Goal: Task Accomplishment & Management: Manage account settings

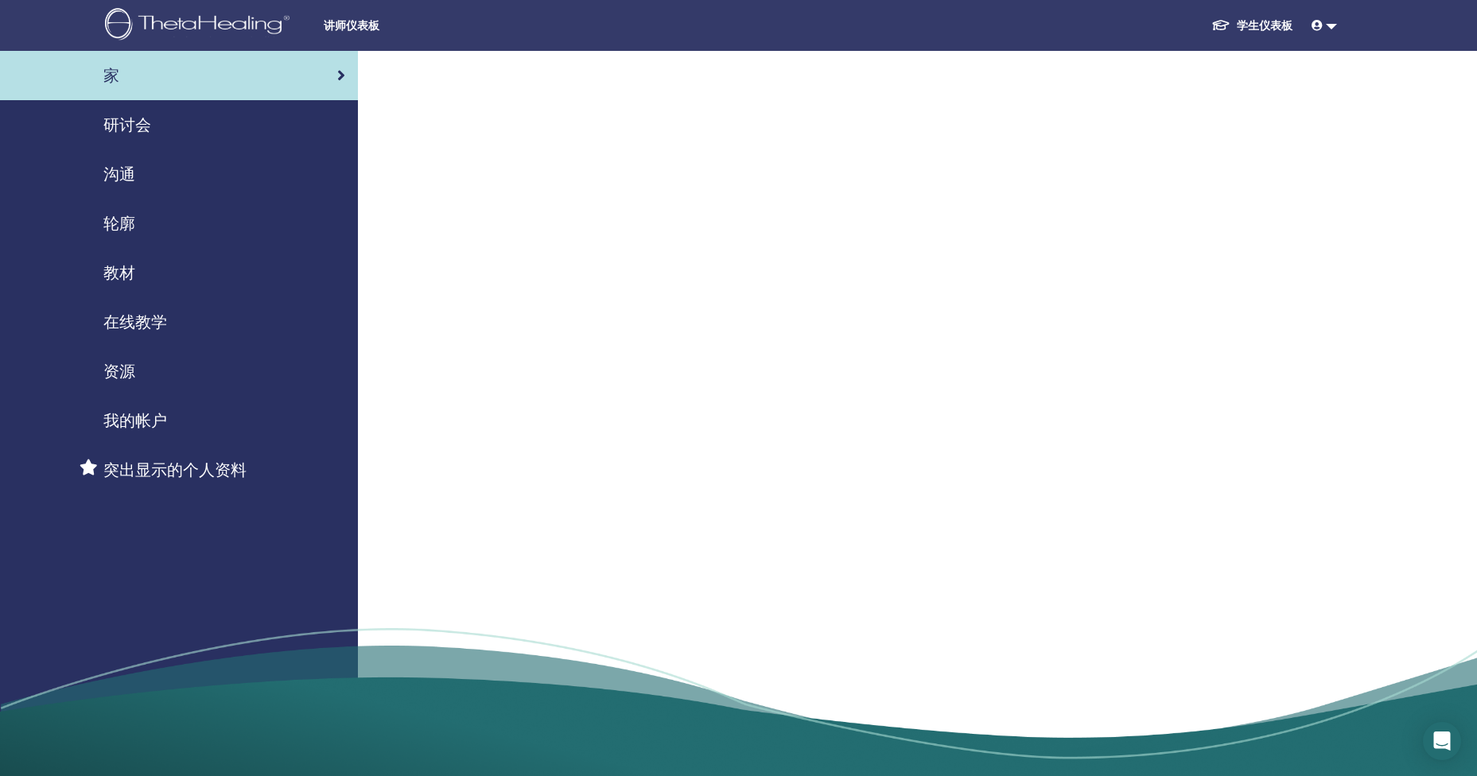
click at [447, 348] on div at bounding box center [860, 308] width 925 height 514
click at [1330, 23] on link at bounding box center [1324, 25] width 38 height 29
click at [1303, 82] on button "登录" at bounding box center [1303, 78] width 51 height 33
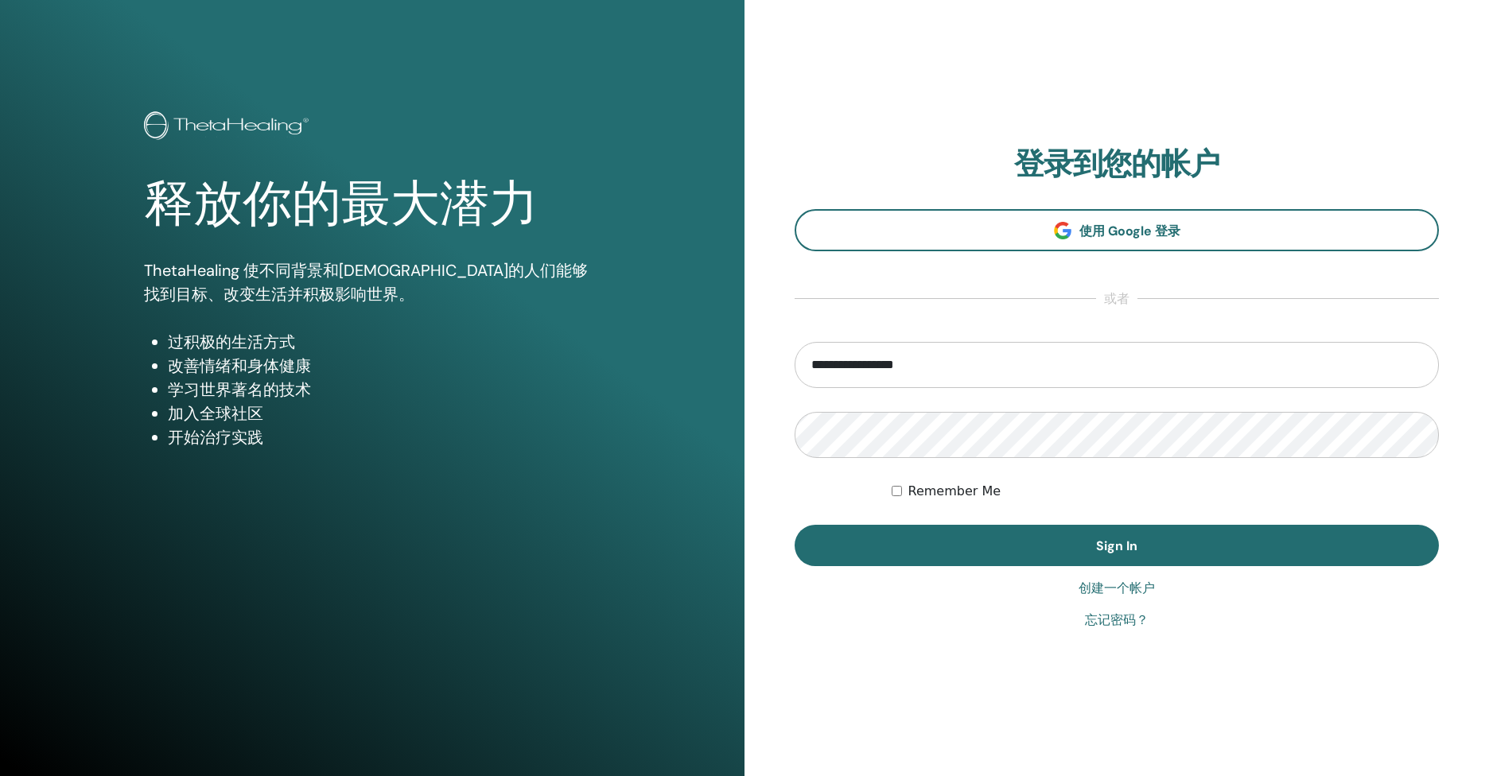
drag, startPoint x: 948, startPoint y: 363, endPoint x: 682, endPoint y: 368, distance: 266.5
click at [682, 368] on div "**********" at bounding box center [744, 388] width 1489 height 776
type input "**********"
click at [667, 418] on div "**********" at bounding box center [744, 388] width 1489 height 776
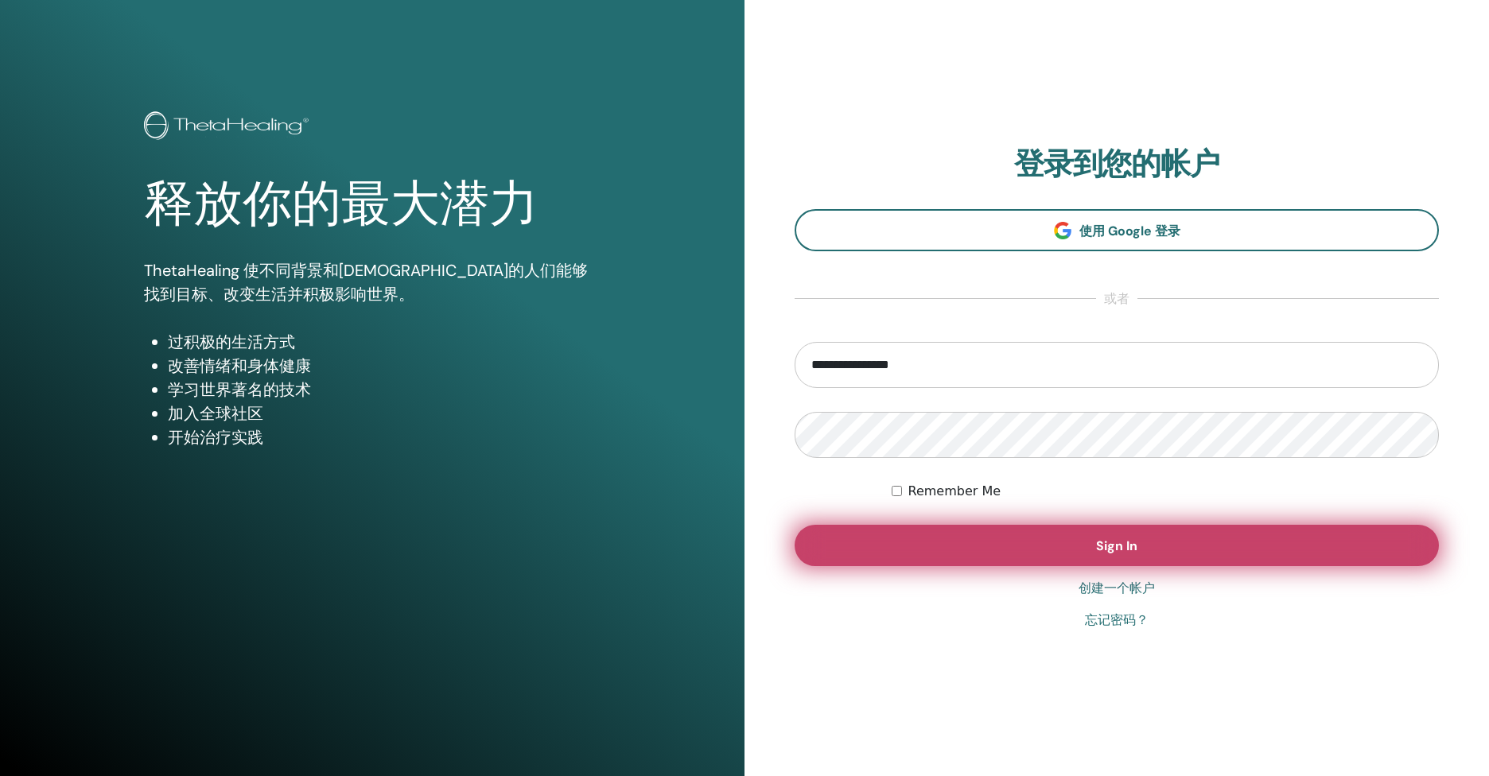
click at [929, 530] on button "Sign In" at bounding box center [1117, 545] width 644 height 41
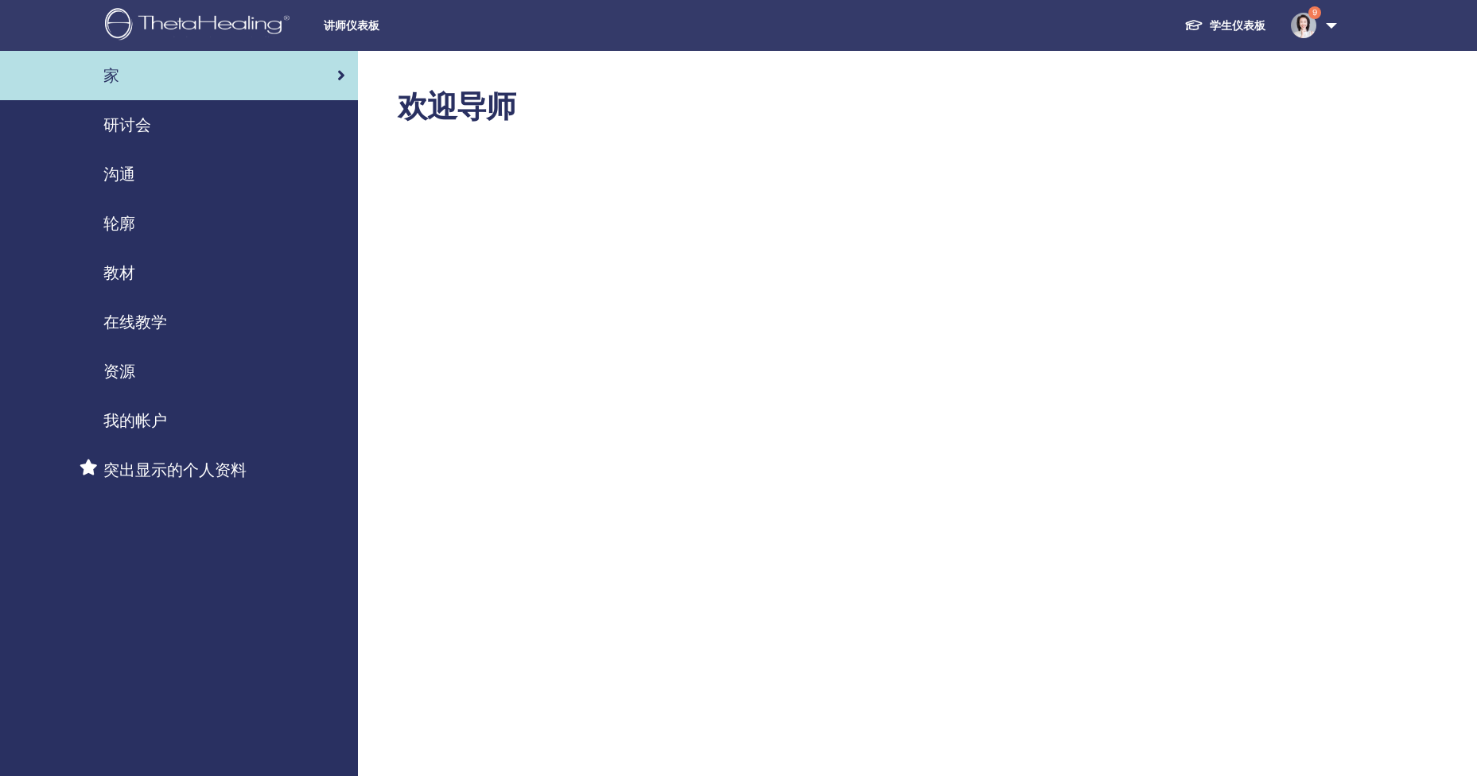
click at [113, 276] on span "教材" at bounding box center [119, 273] width 32 height 24
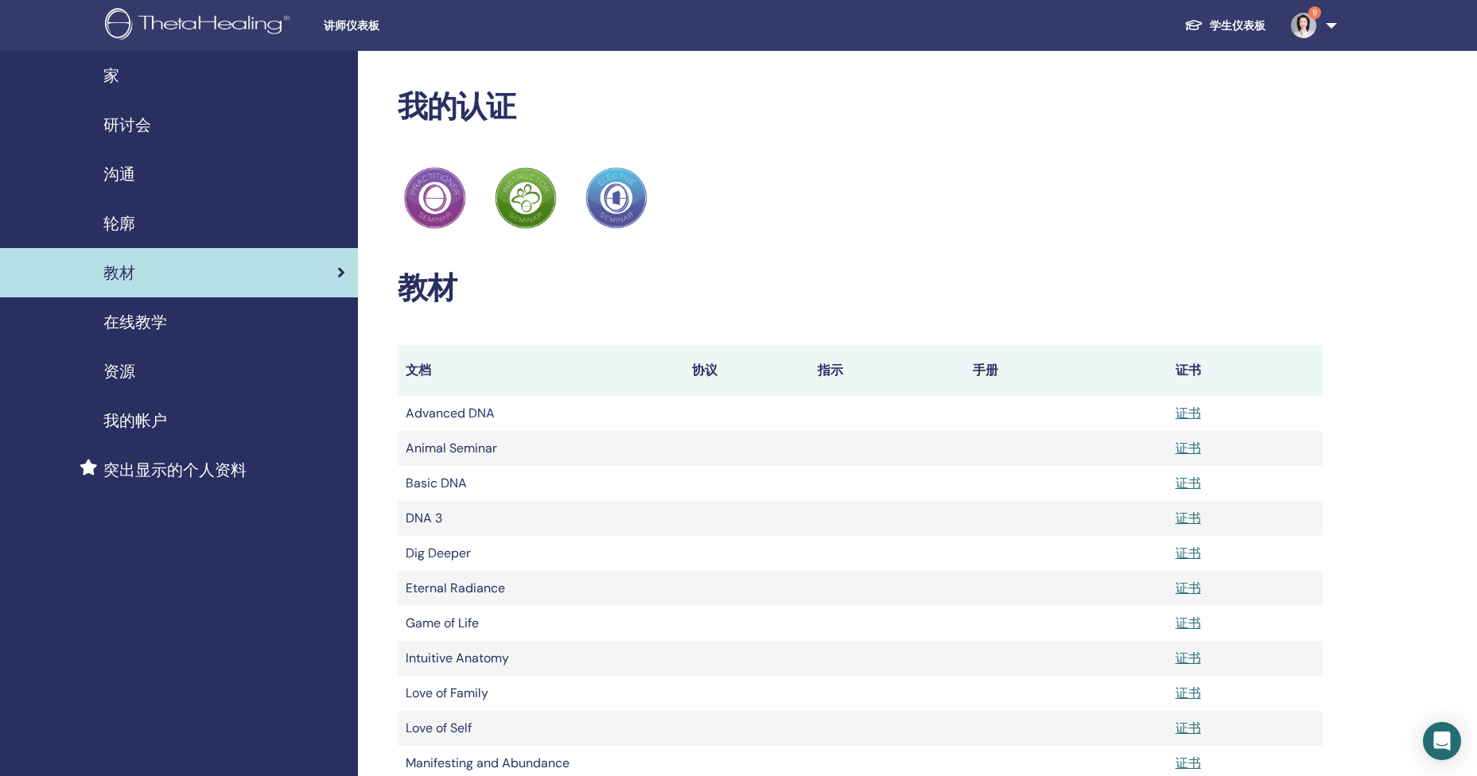
click at [1300, 21] on img at bounding box center [1303, 25] width 25 height 25
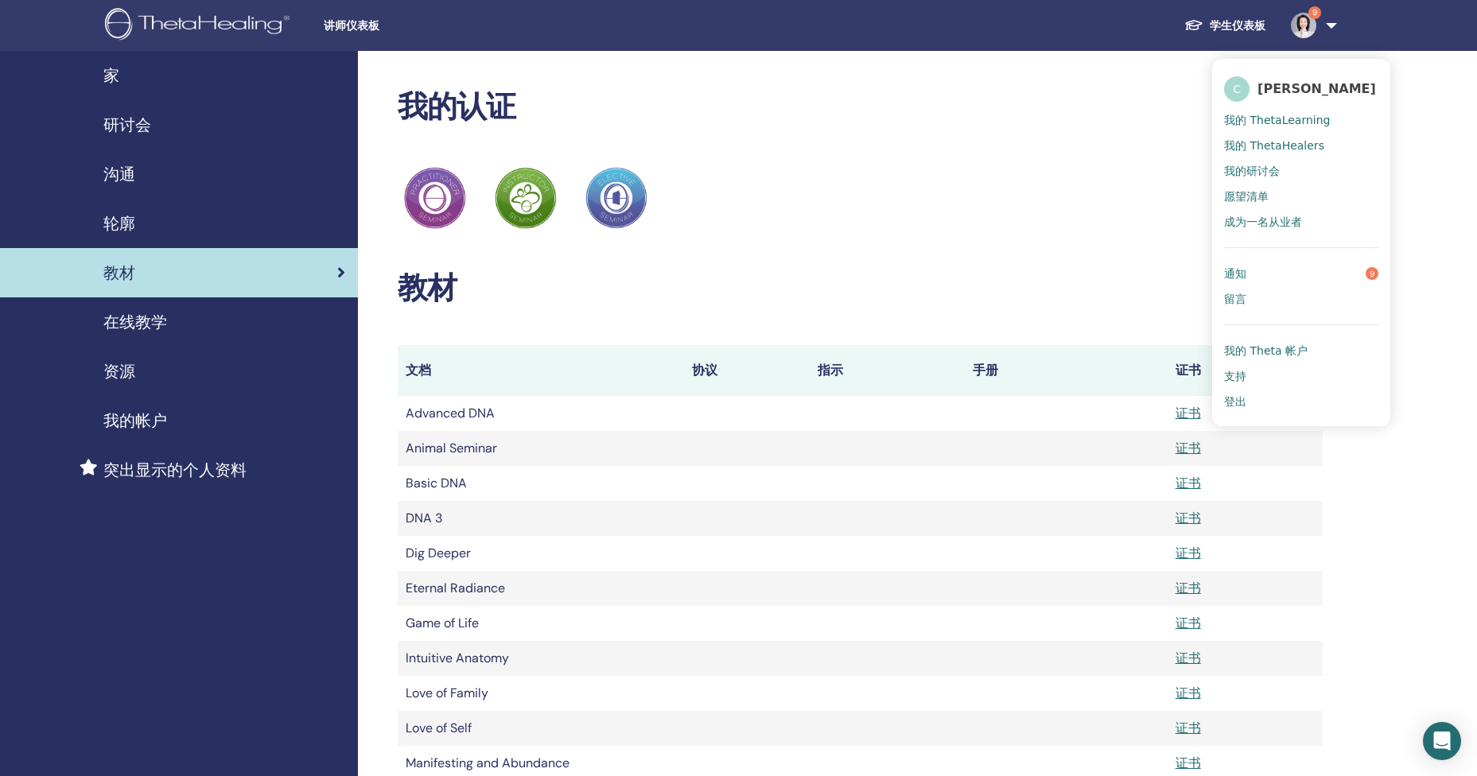
click at [1238, 266] on span "通知" at bounding box center [1235, 273] width 22 height 14
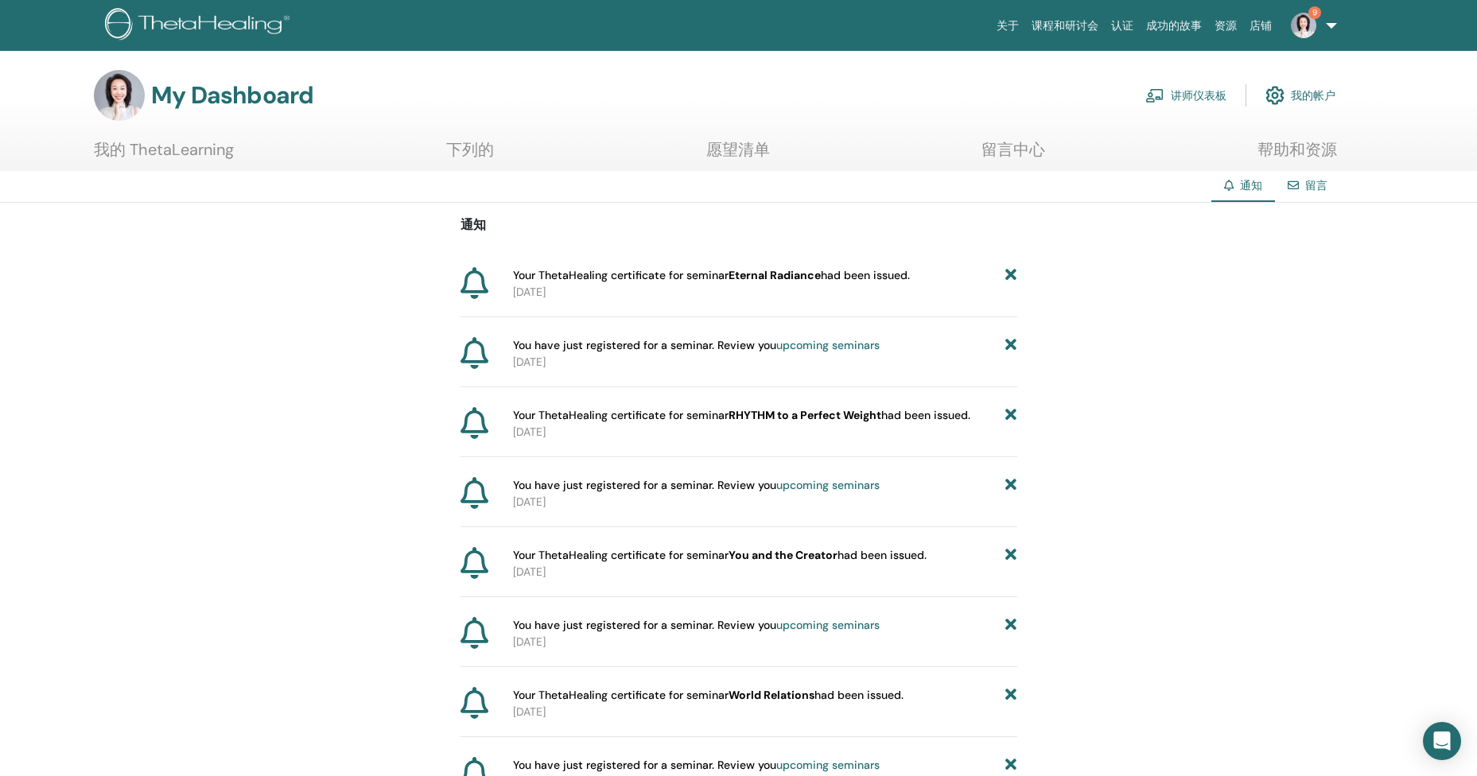
click at [1300, 25] on img at bounding box center [1303, 25] width 25 height 25
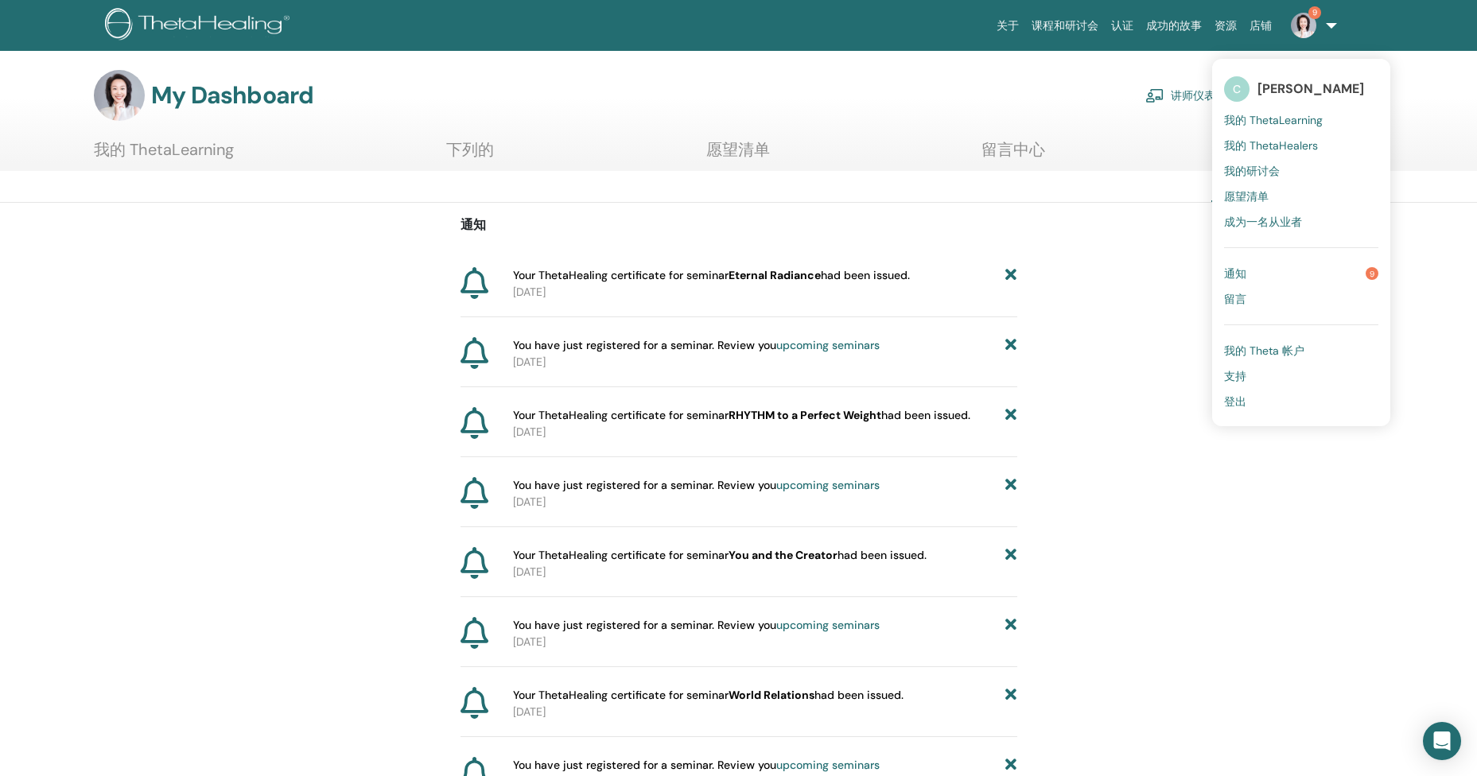
click at [1253, 274] on link "通知 9" at bounding box center [1301, 273] width 154 height 25
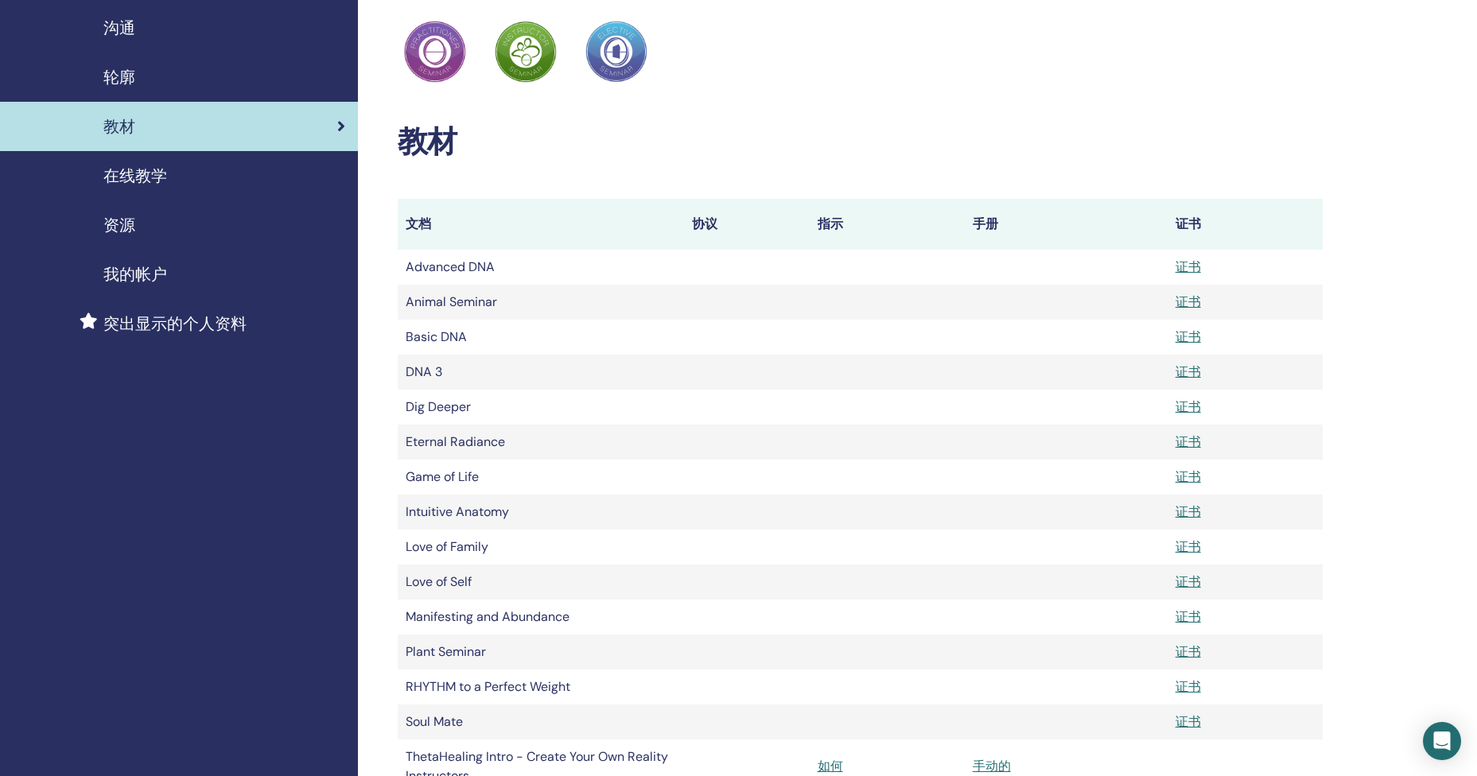
scroll to position [146, 0]
click at [131, 229] on span "资源" at bounding box center [119, 225] width 32 height 24
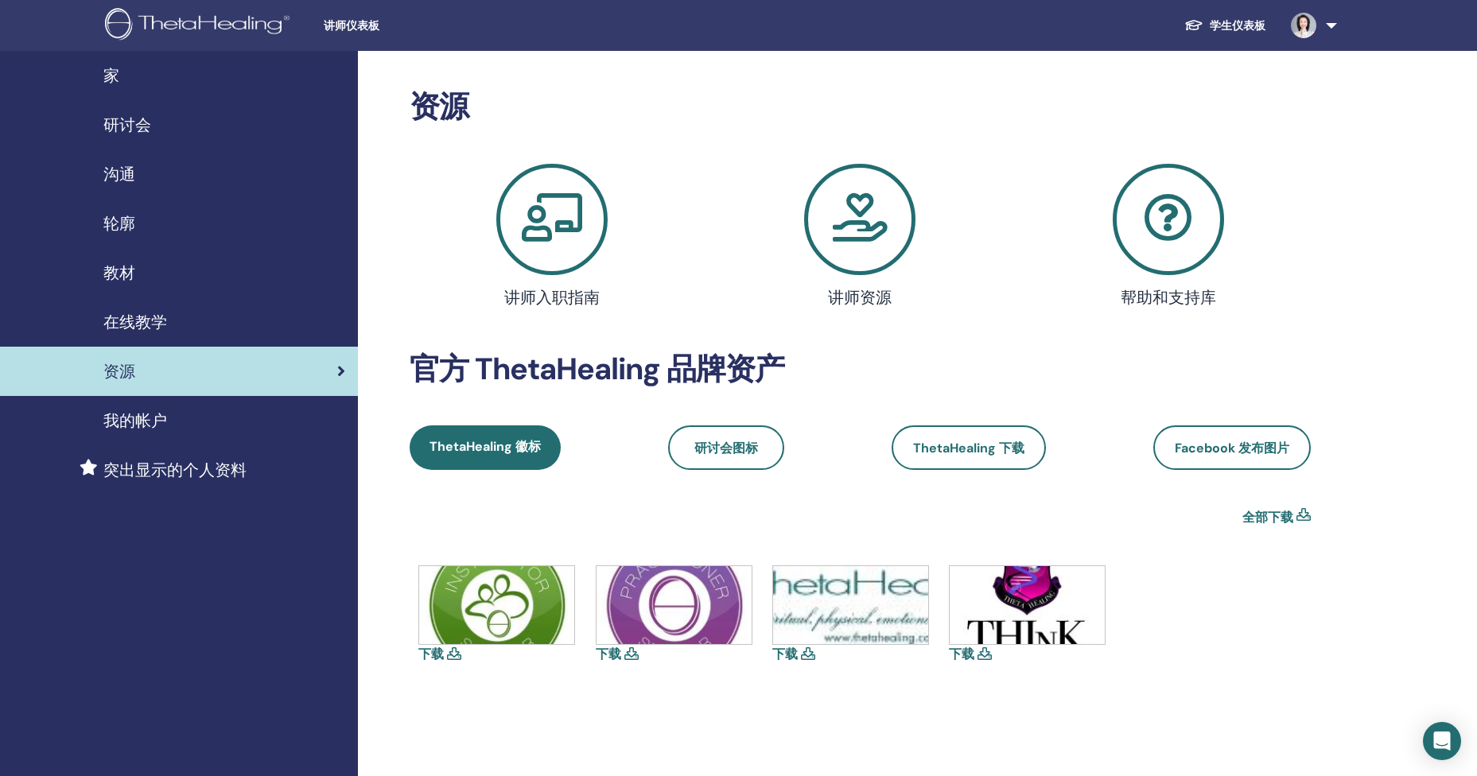
click at [131, 324] on span "在线教学" at bounding box center [135, 322] width 64 height 24
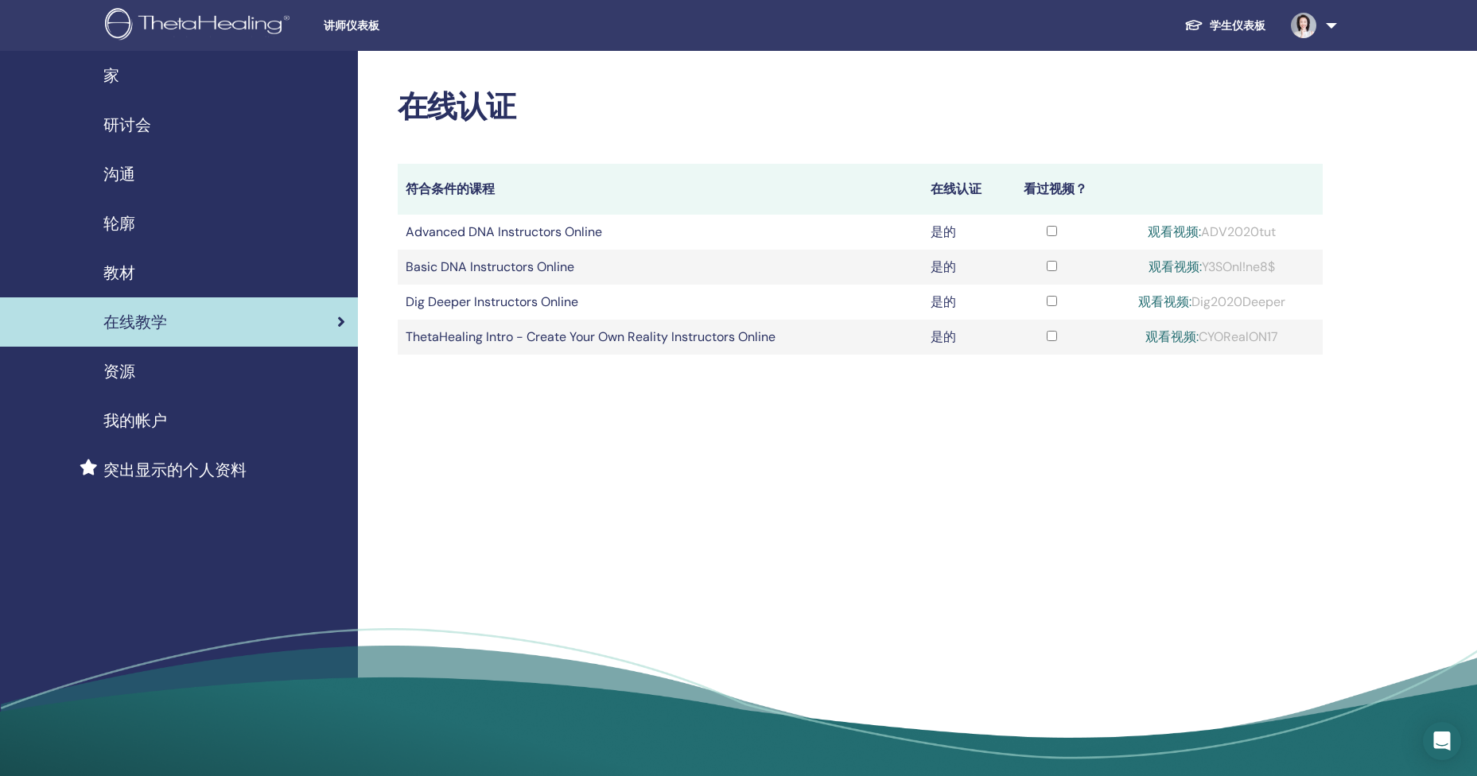
click at [117, 269] on span "教材" at bounding box center [119, 273] width 32 height 24
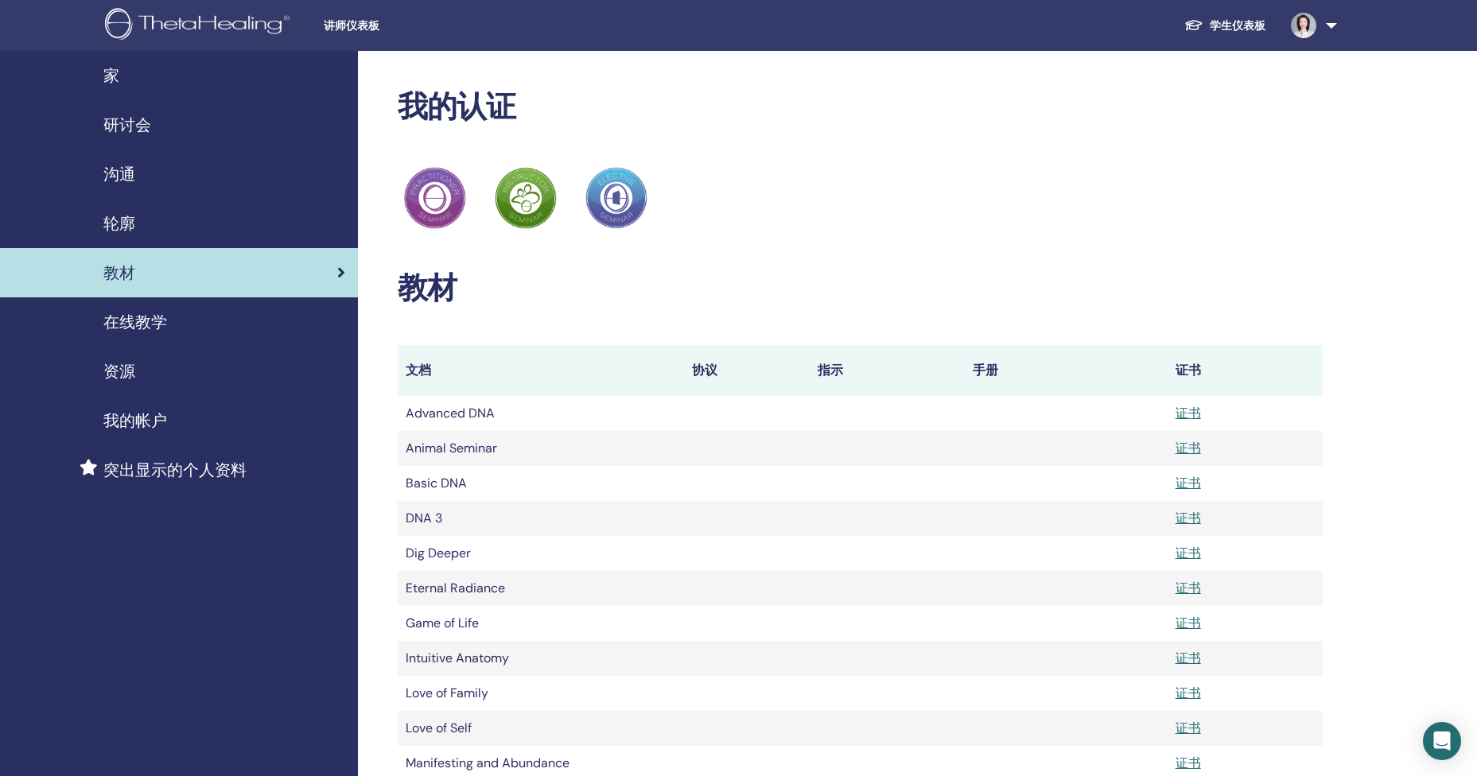
click at [1323, 21] on link at bounding box center [1310, 25] width 65 height 51
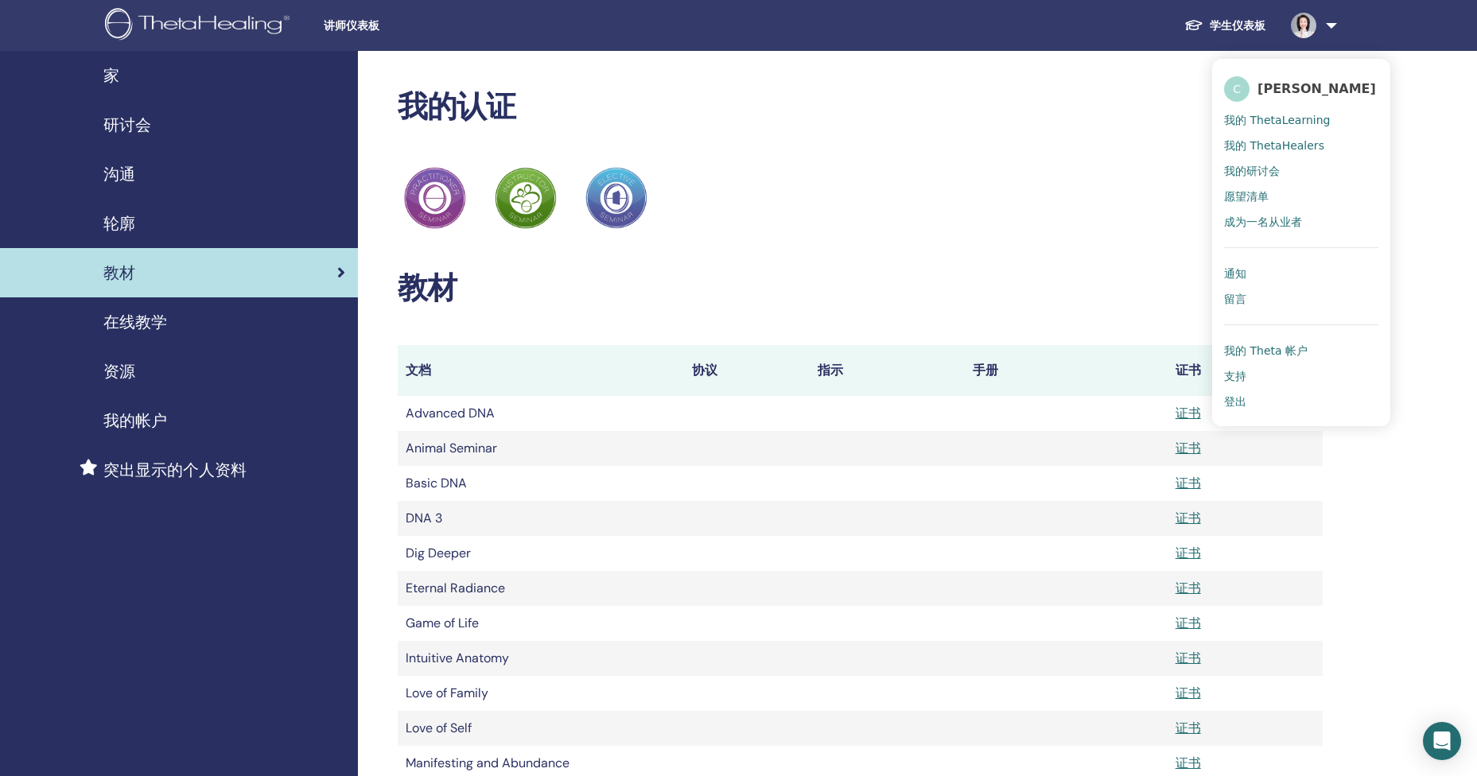
click at [1236, 402] on span "登出" at bounding box center [1235, 401] width 22 height 14
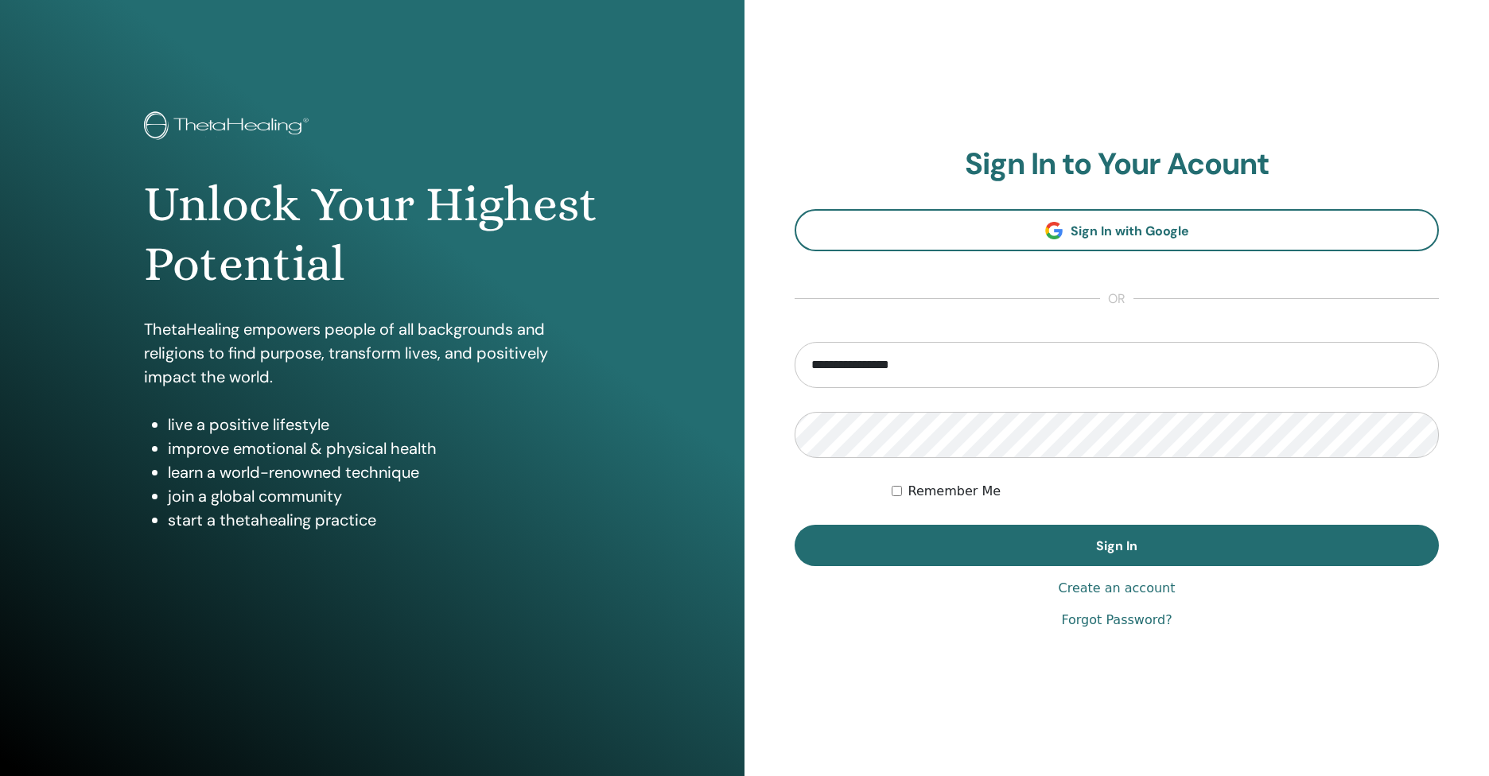
drag, startPoint x: 1033, startPoint y: 369, endPoint x: 727, endPoint y: 381, distance: 306.4
click at [729, 381] on div "**********" at bounding box center [744, 388] width 1489 height 776
type input "**********"
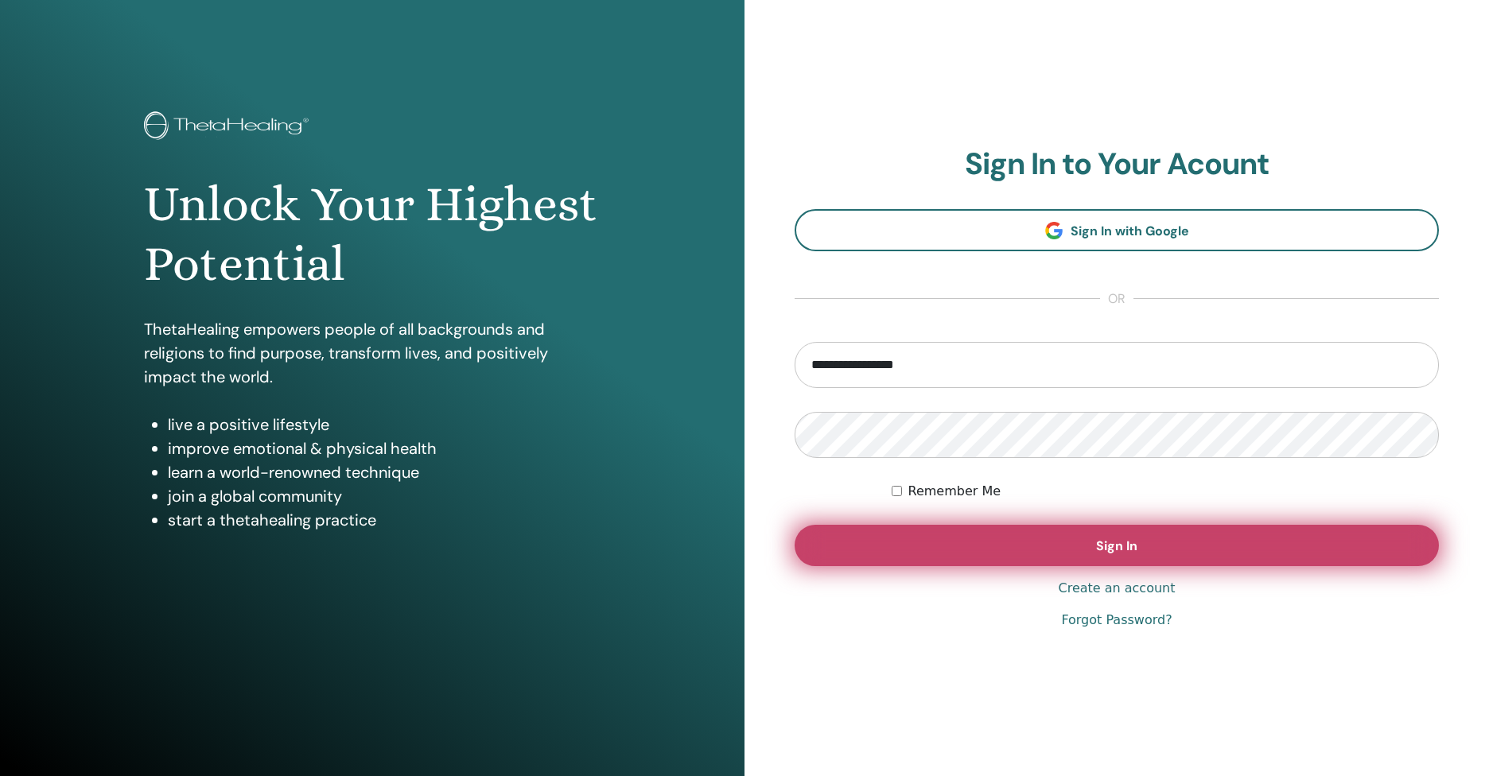
click at [918, 540] on button "Sign In" at bounding box center [1117, 545] width 644 height 41
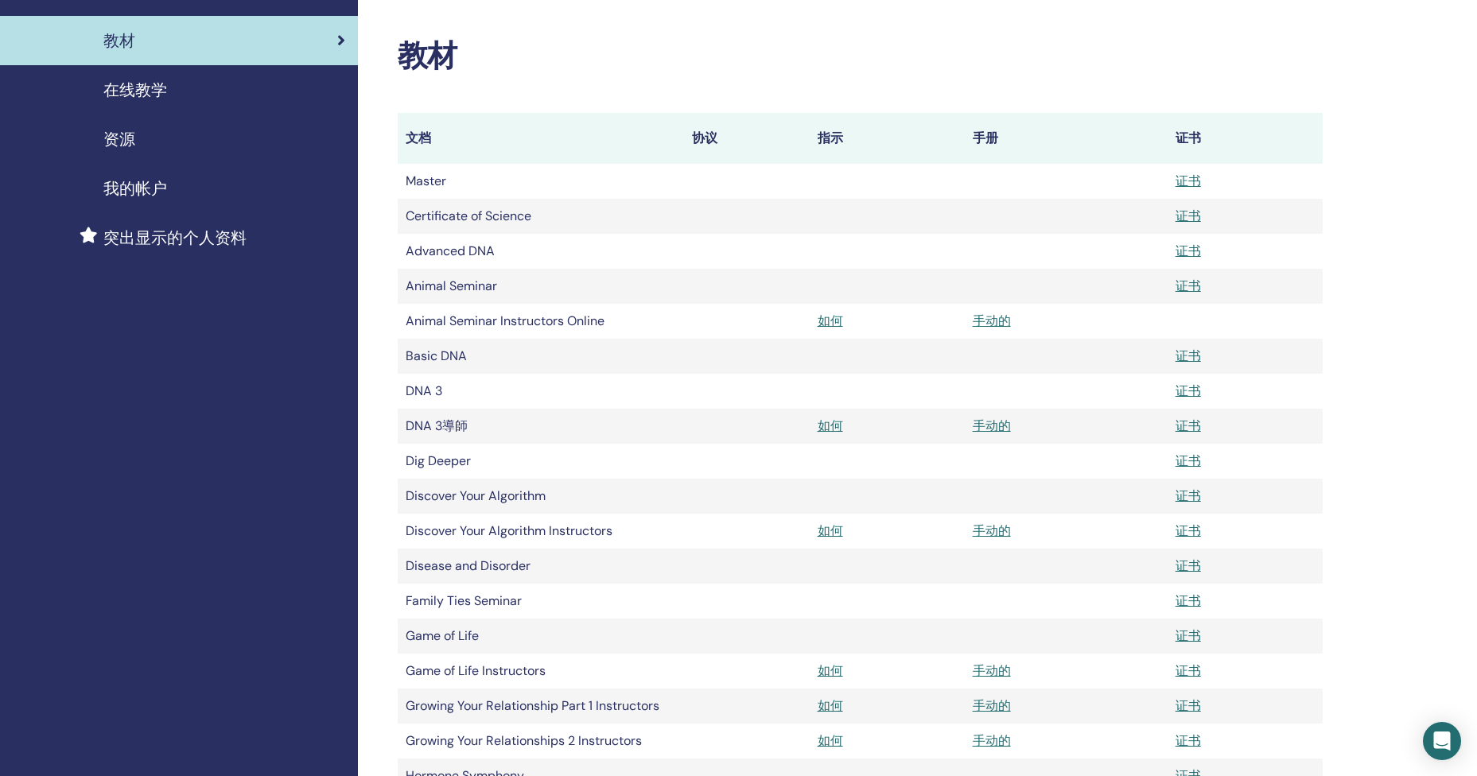
scroll to position [232, 0]
click at [125, 139] on span "资源" at bounding box center [119, 139] width 32 height 24
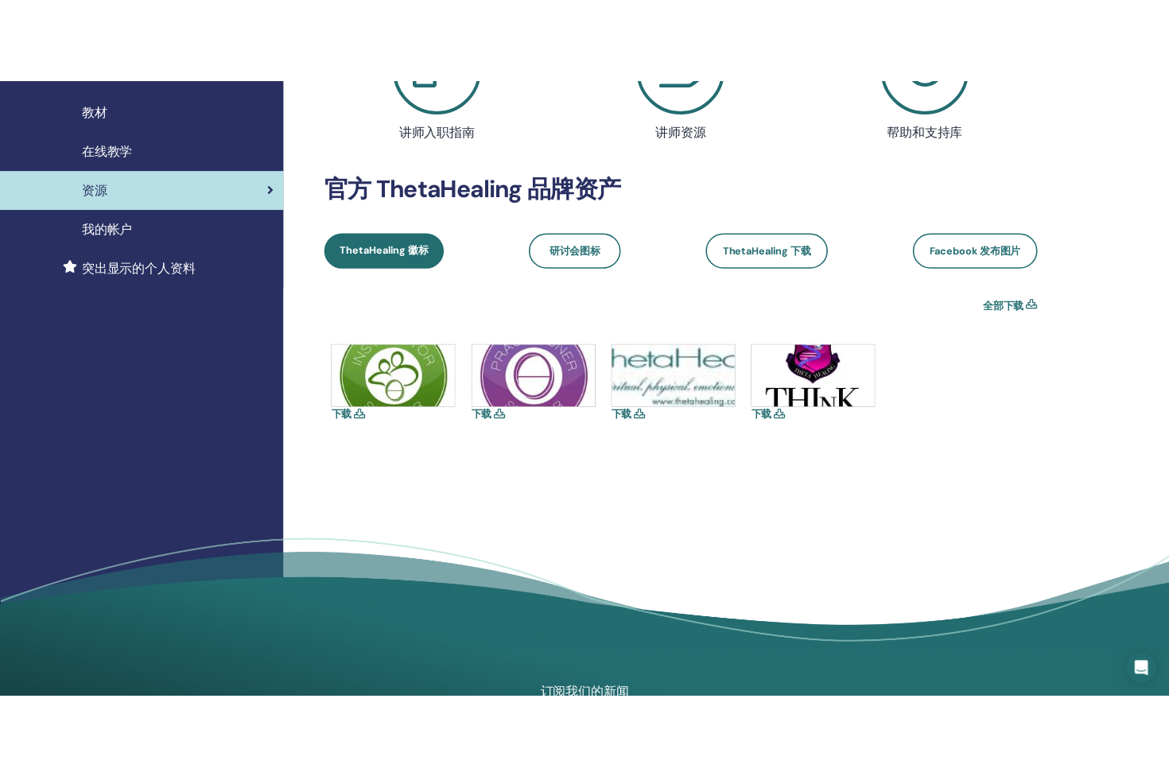
scroll to position [232, 0]
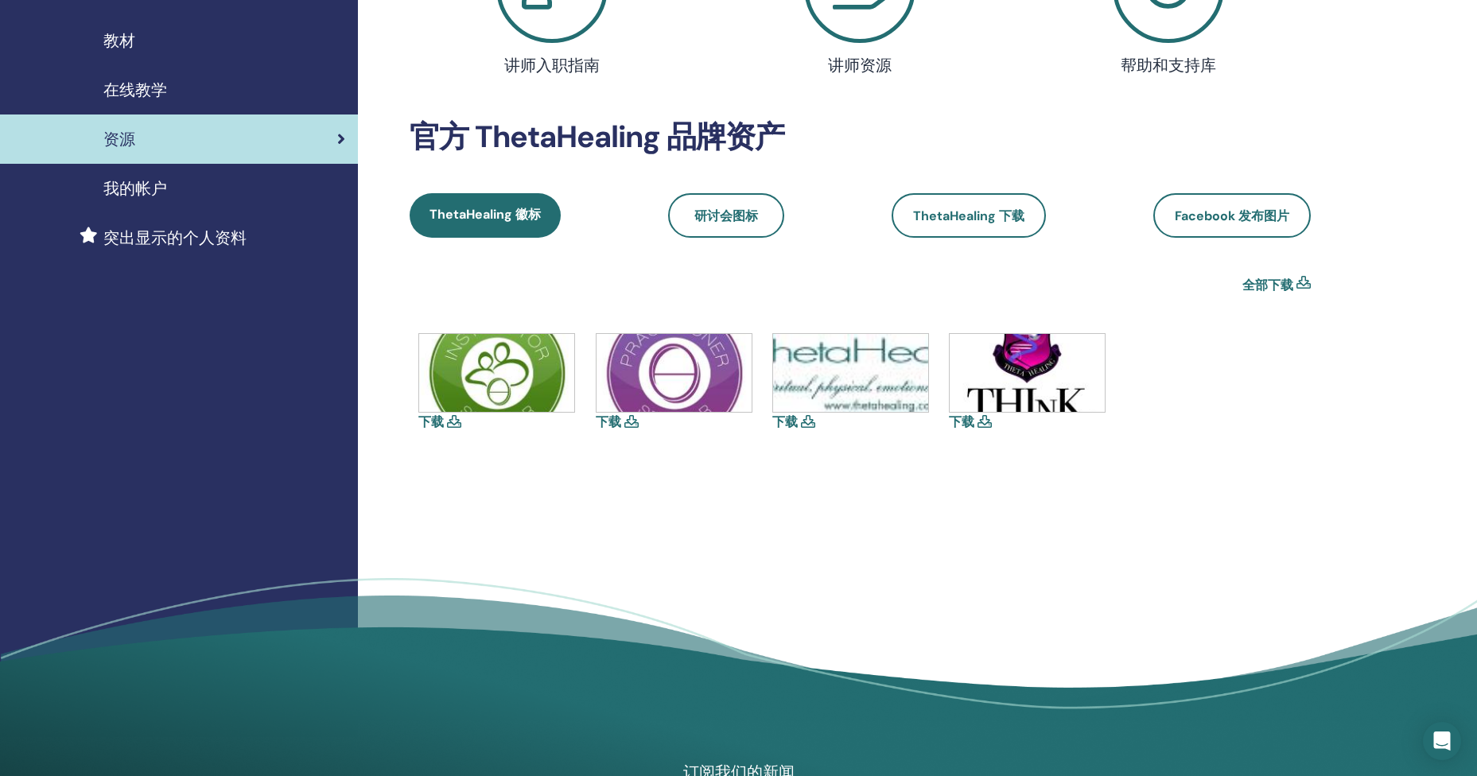
click at [1001, 375] on img at bounding box center [1027, 373] width 155 height 78
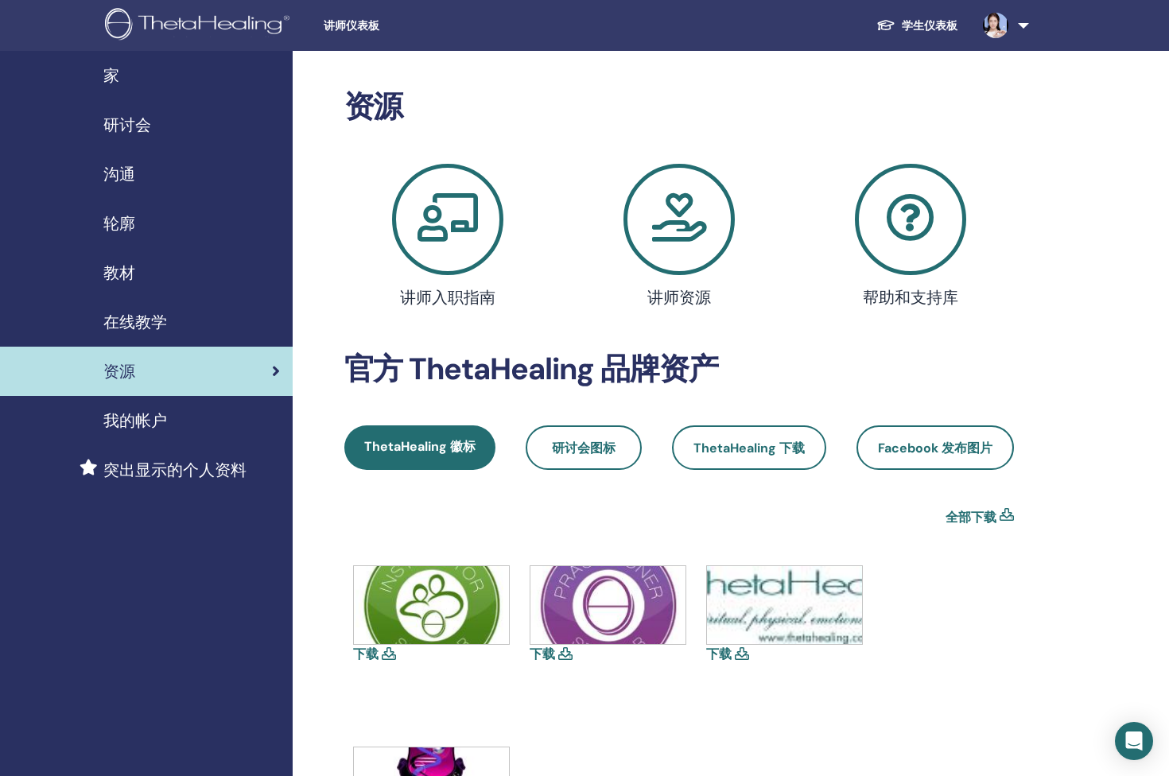
scroll to position [0, 0]
click at [667, 233] on icon at bounding box center [679, 219] width 111 height 111
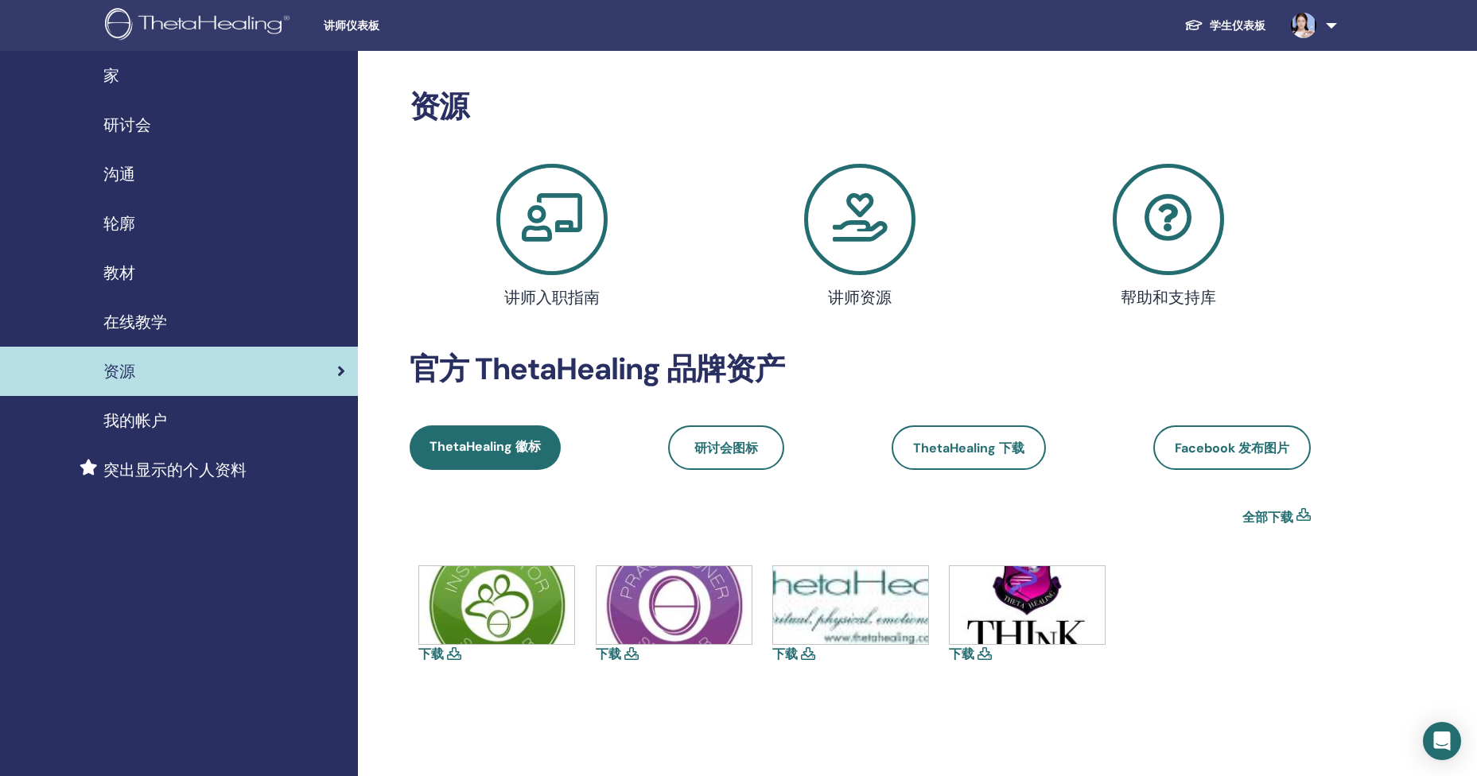
click at [1180, 223] on icon at bounding box center [1168, 219] width 111 height 111
click at [545, 223] on icon at bounding box center [551, 219] width 111 height 111
click at [736, 452] on span "研讨会图标" at bounding box center [726, 448] width 64 height 17
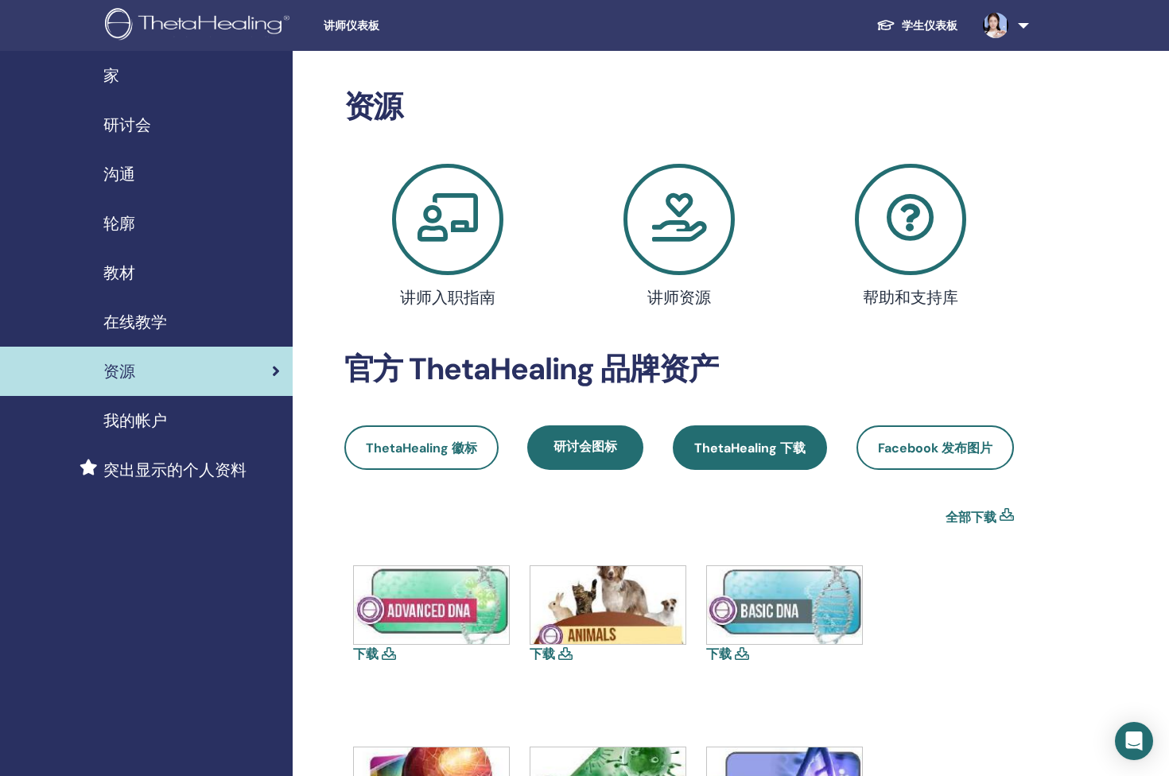
click at [765, 458] on link "ThetaHealing 下载" at bounding box center [750, 448] width 154 height 45
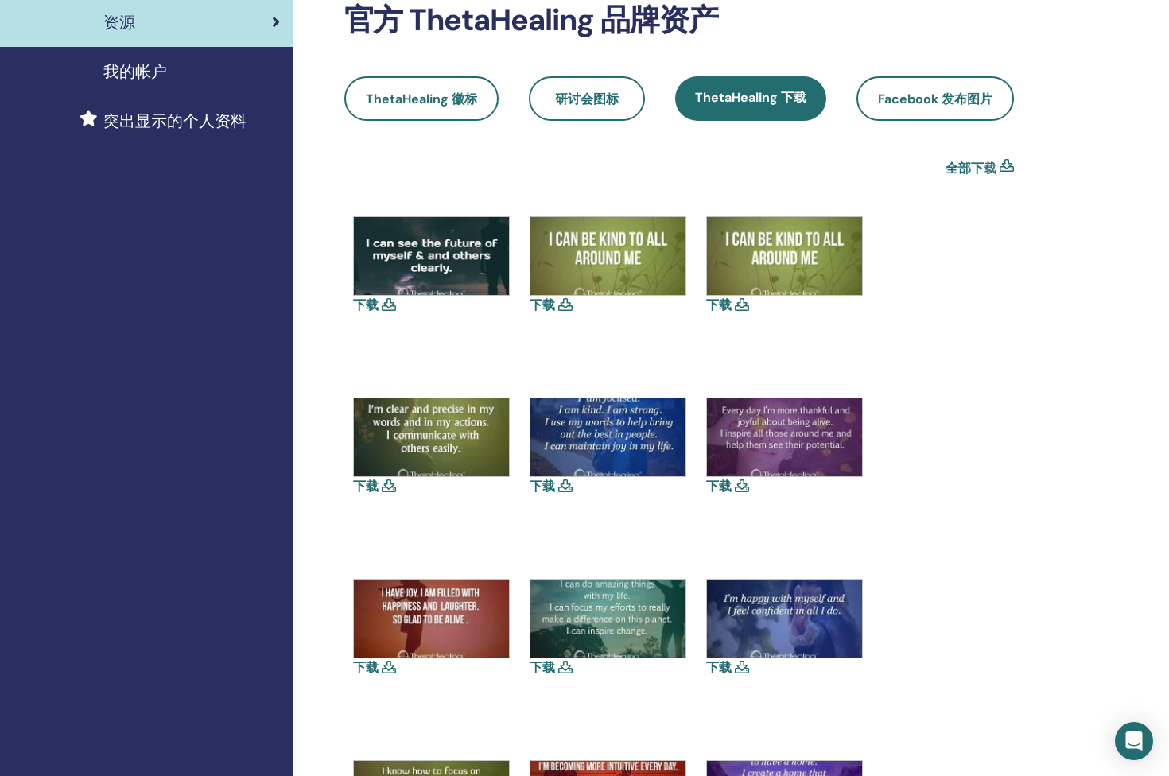
scroll to position [349, 0]
click at [940, 96] on span "Facebook 发布图片" at bounding box center [935, 99] width 115 height 17
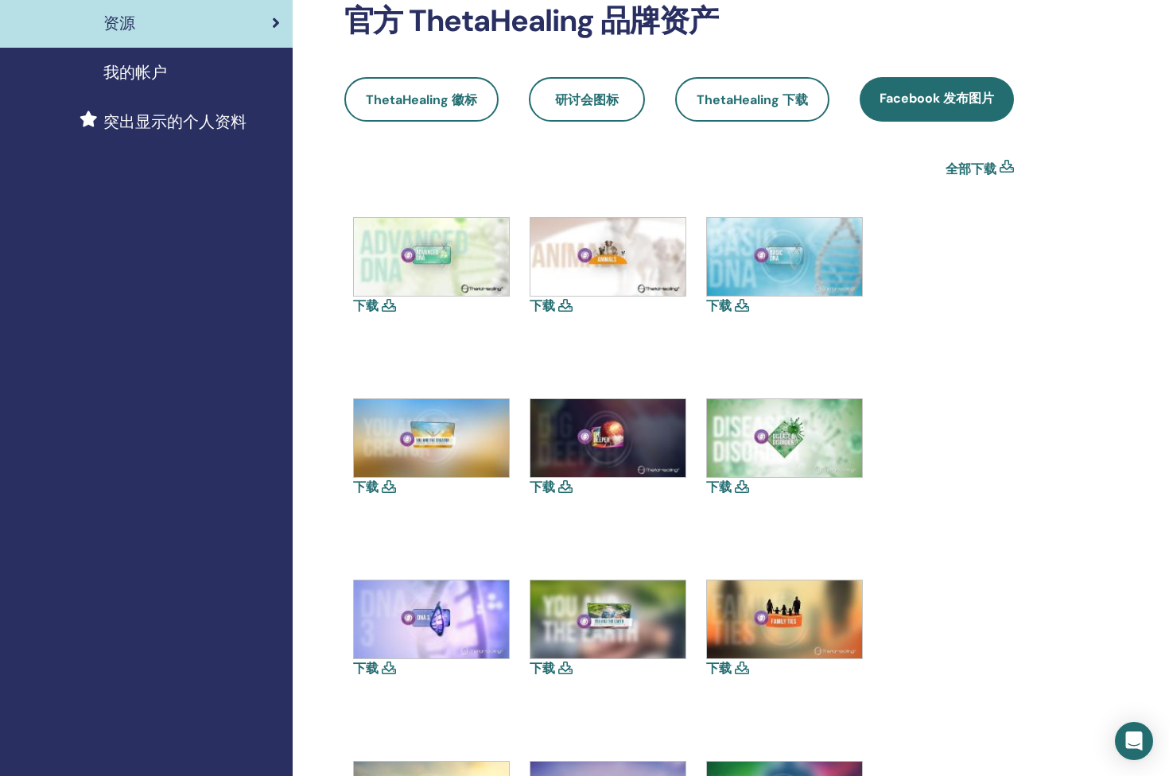
scroll to position [349, 0]
click at [429, 252] on img at bounding box center [431, 256] width 155 height 78
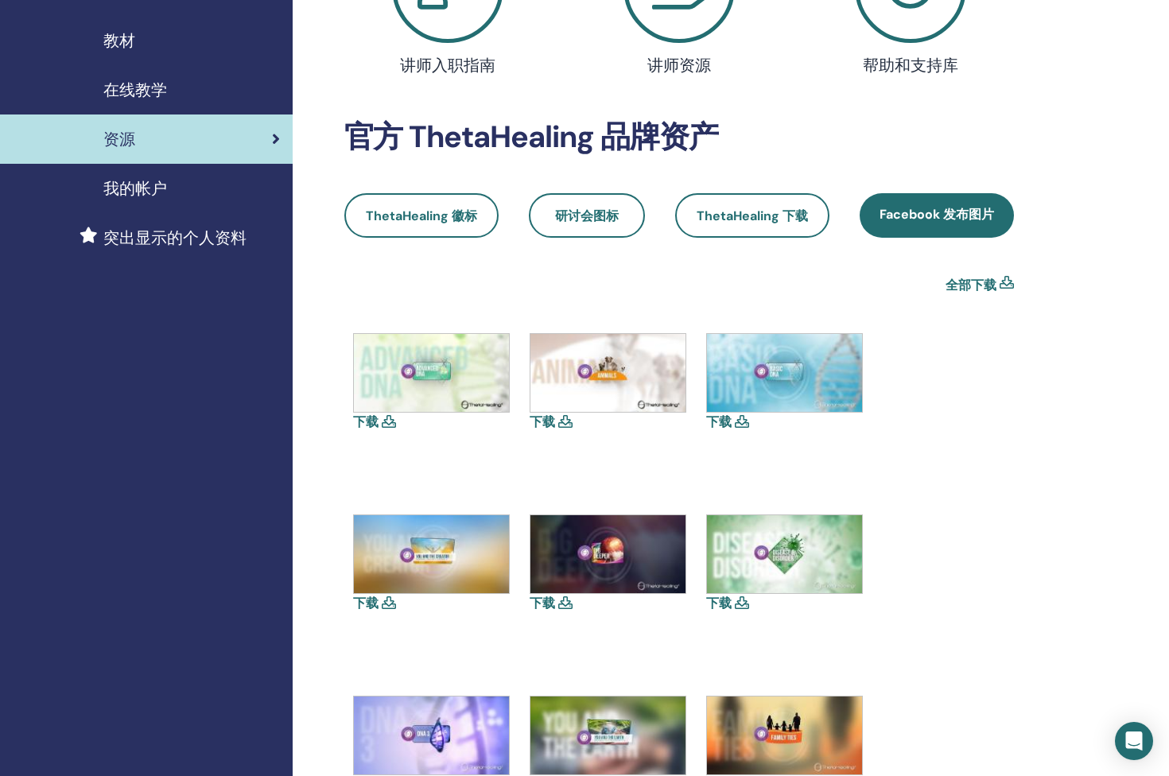
scroll to position [232, 0]
click at [711, 208] on span "ThetaHealing 下载" at bounding box center [752, 216] width 111 height 17
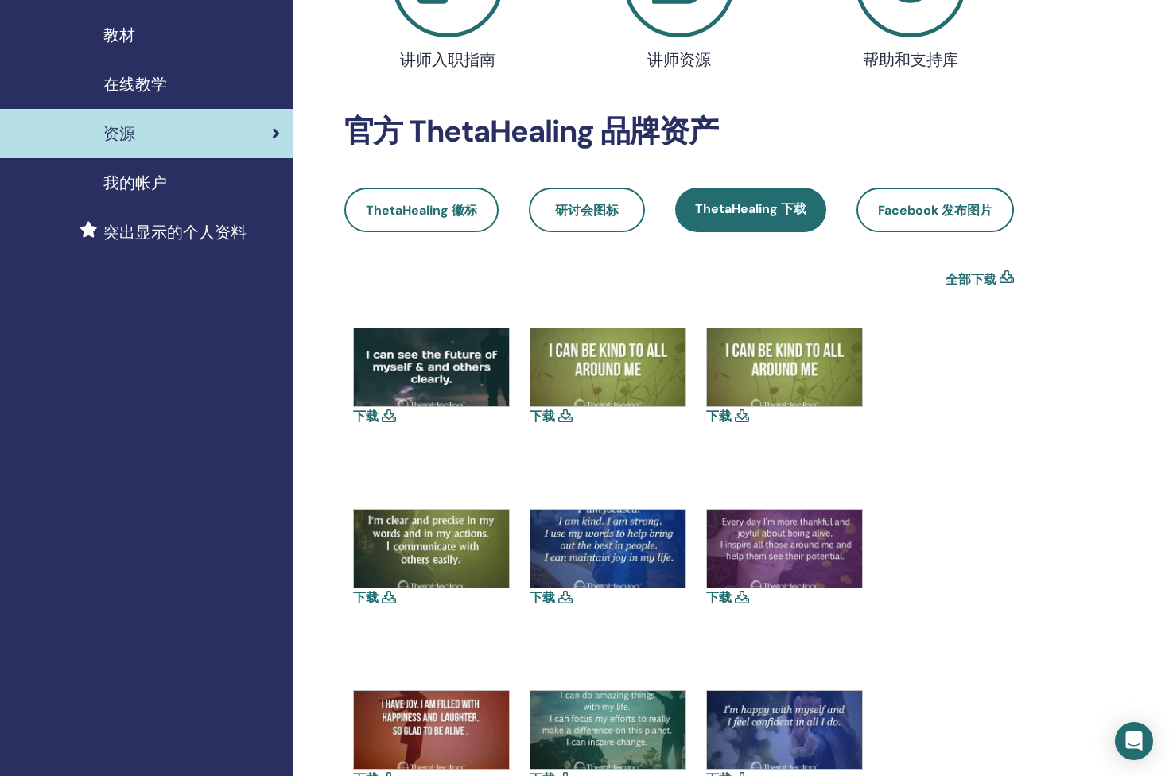
scroll to position [232, 0]
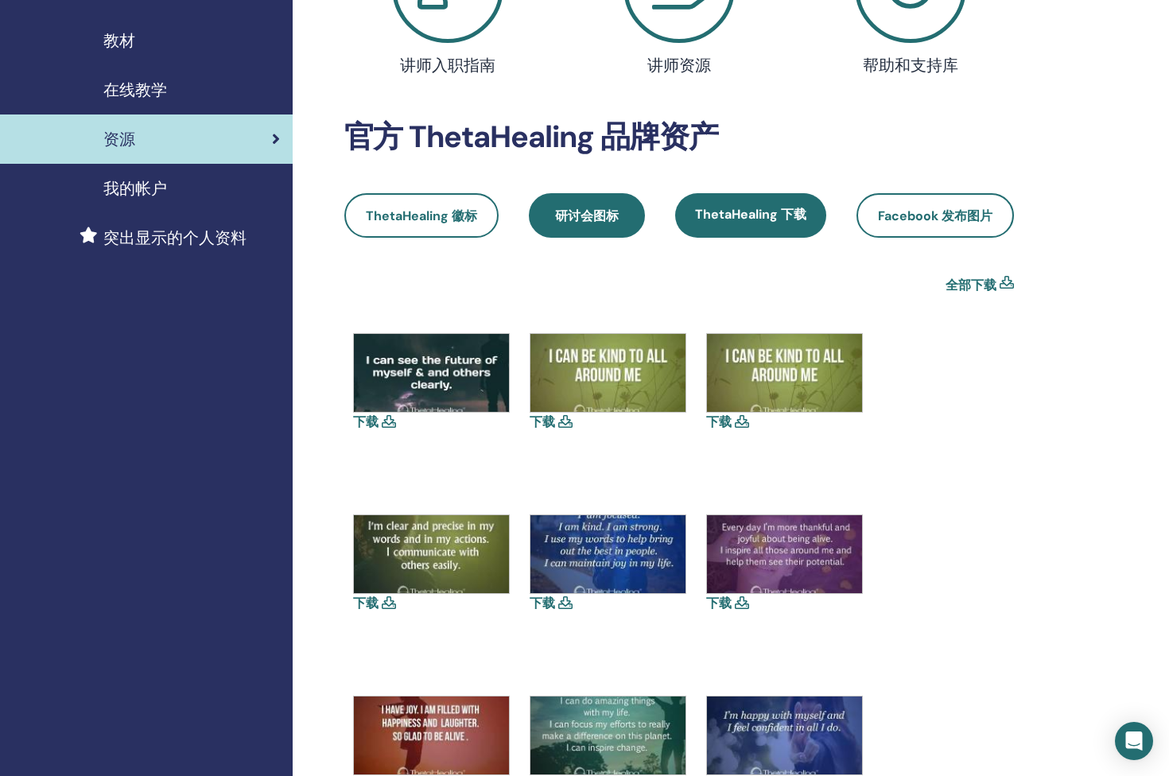
click at [570, 204] on link "研讨会图标" at bounding box center [587, 215] width 116 height 45
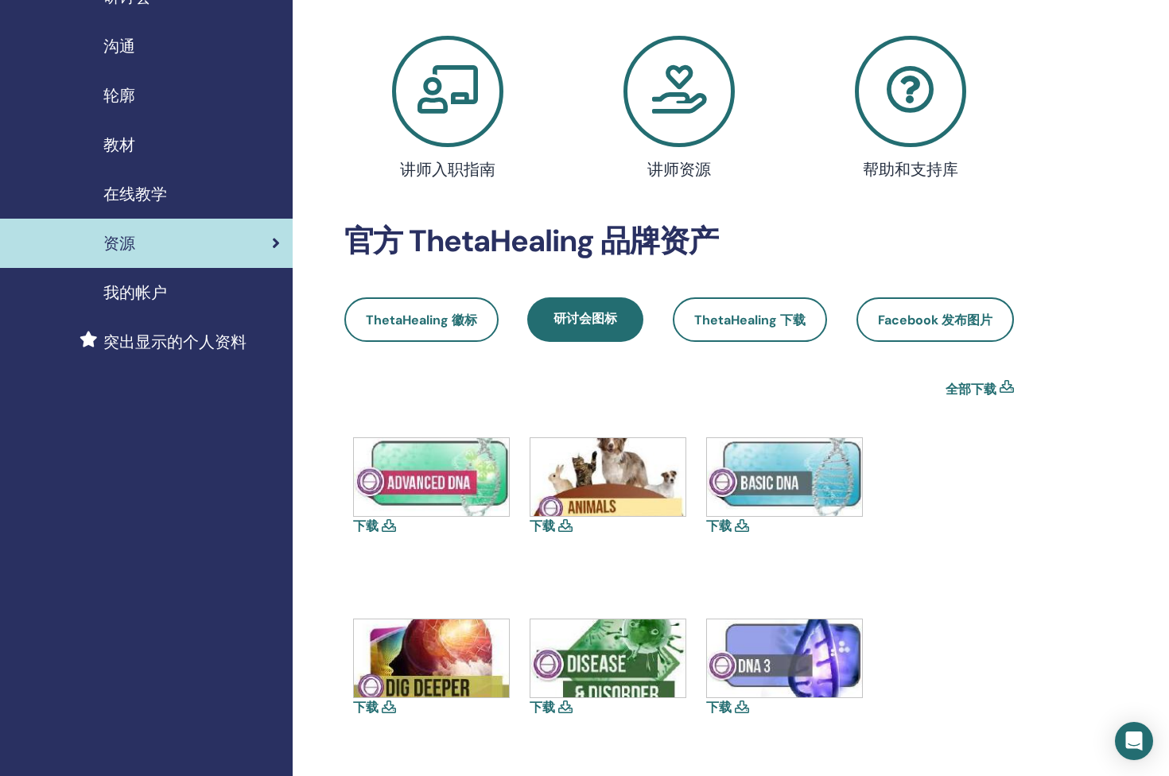
scroll to position [116, 0]
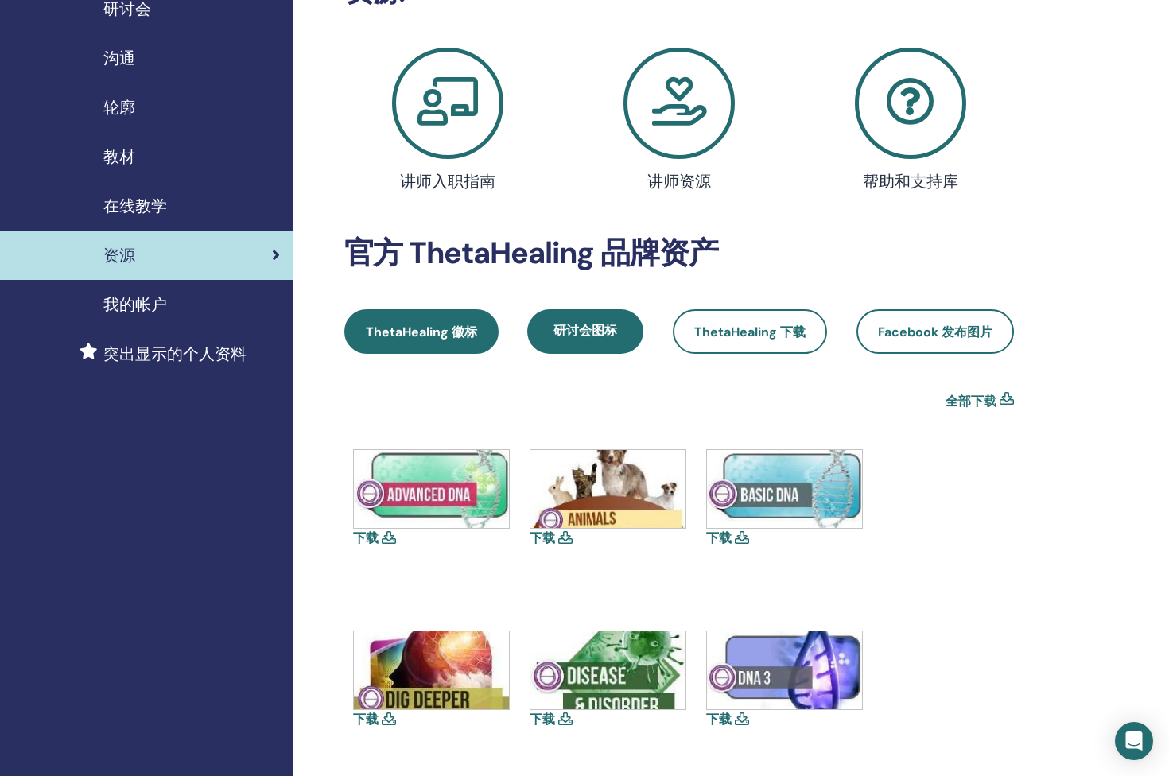
click at [414, 330] on span "ThetaHealing 徽标" at bounding box center [421, 332] width 111 height 17
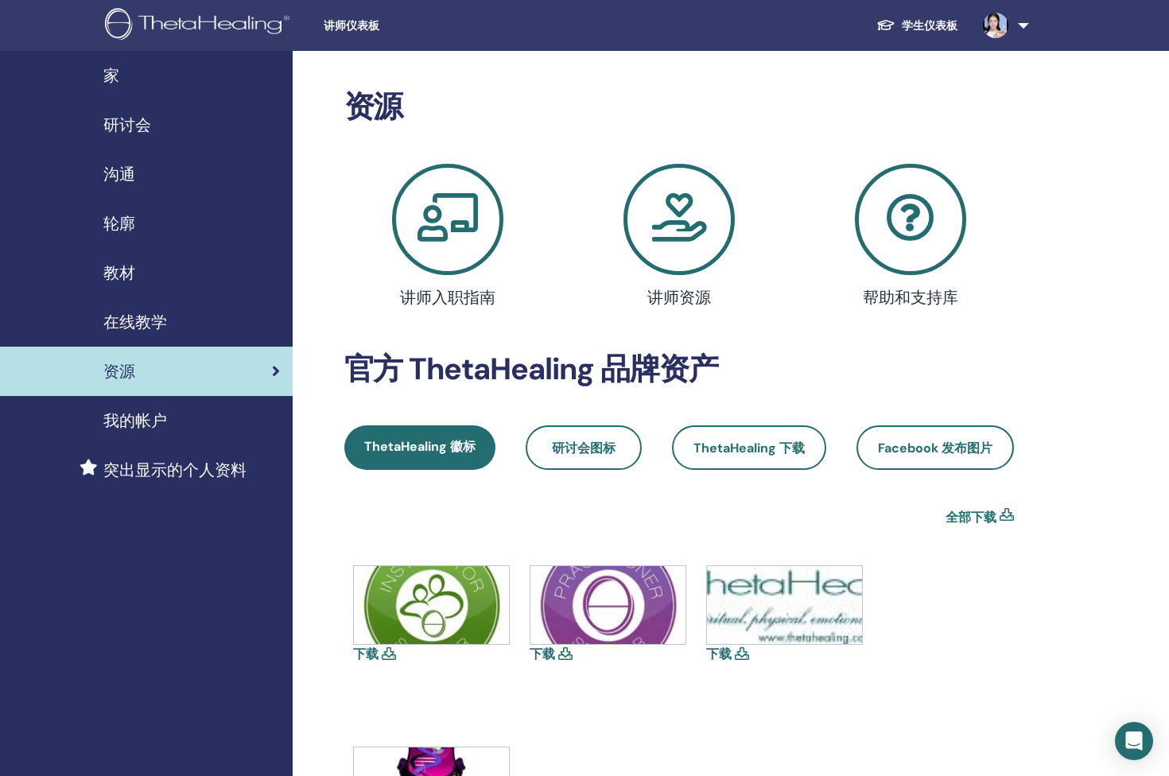
click at [446, 244] on icon at bounding box center [447, 219] width 111 height 111
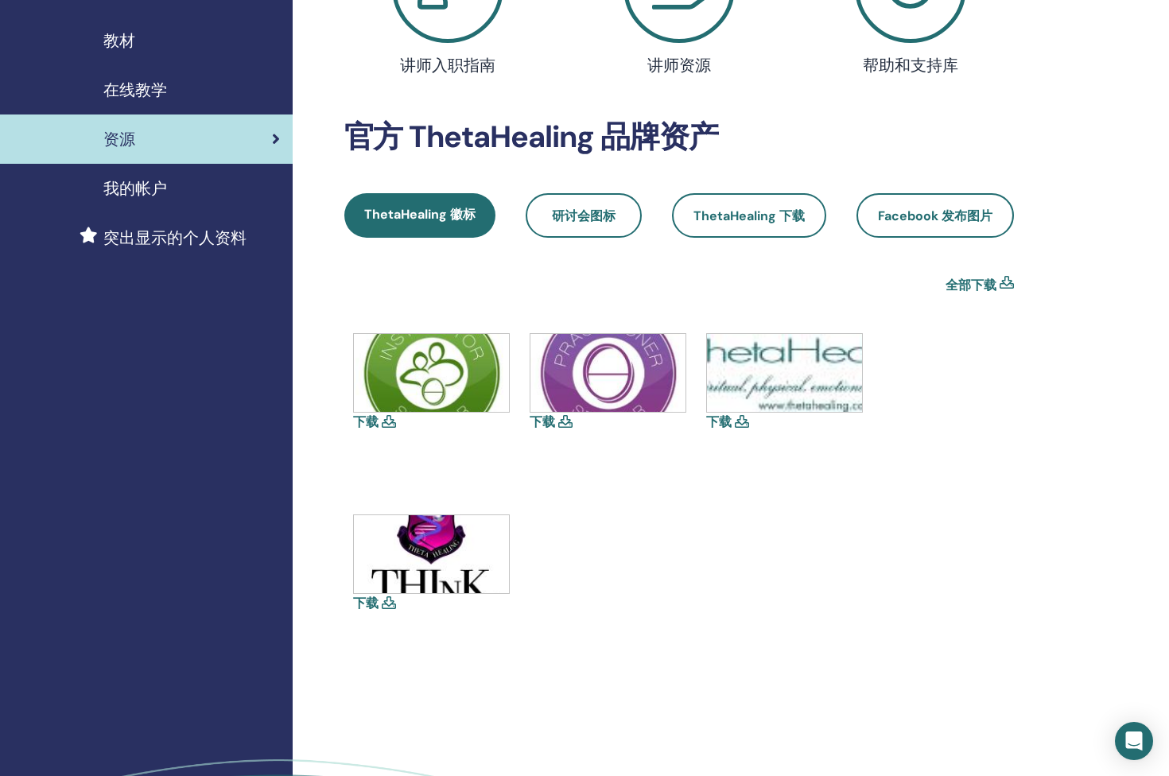
scroll to position [232, 0]
click at [1023, 120] on div "资源 讲师入职指南 讲师资源 帮助和支持库 官方 ThetaHealing 品牌资产 ThetaHealing 徽标 研讨会图标 ThetaHealing 下…" at bounding box center [679, 276] width 694 height 839
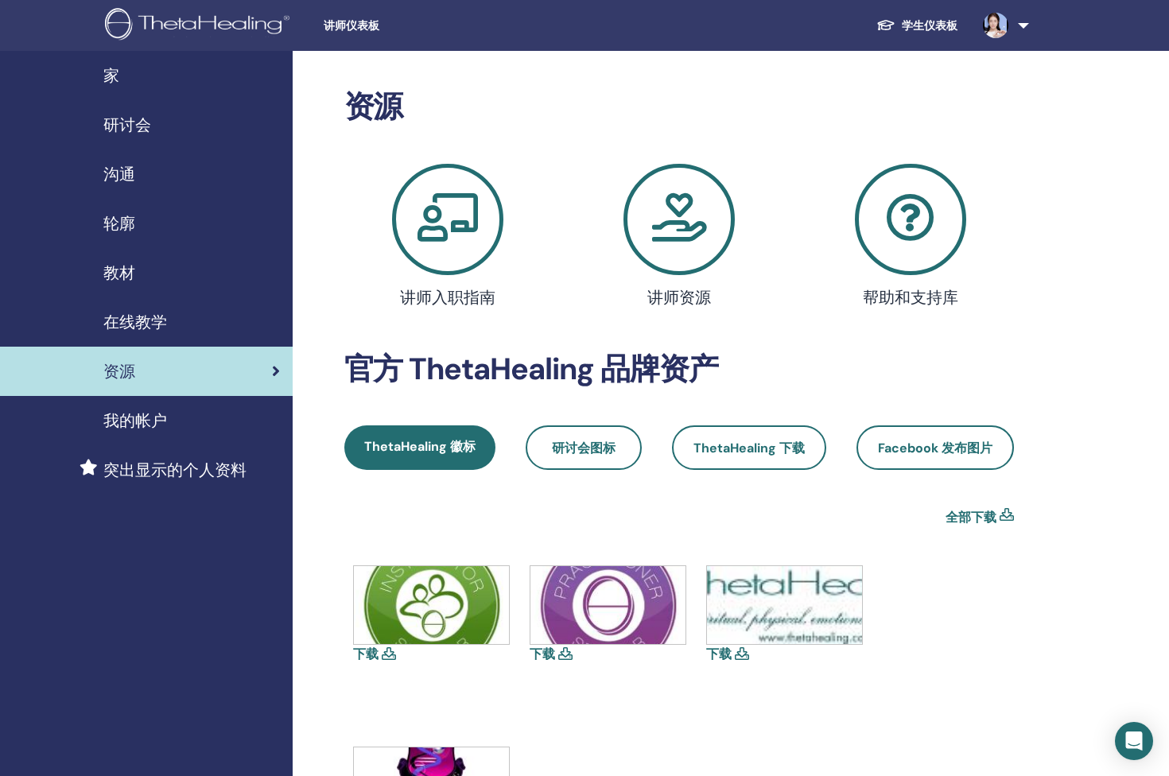
scroll to position [0, 0]
click at [125, 127] on span "研讨会" at bounding box center [127, 125] width 48 height 24
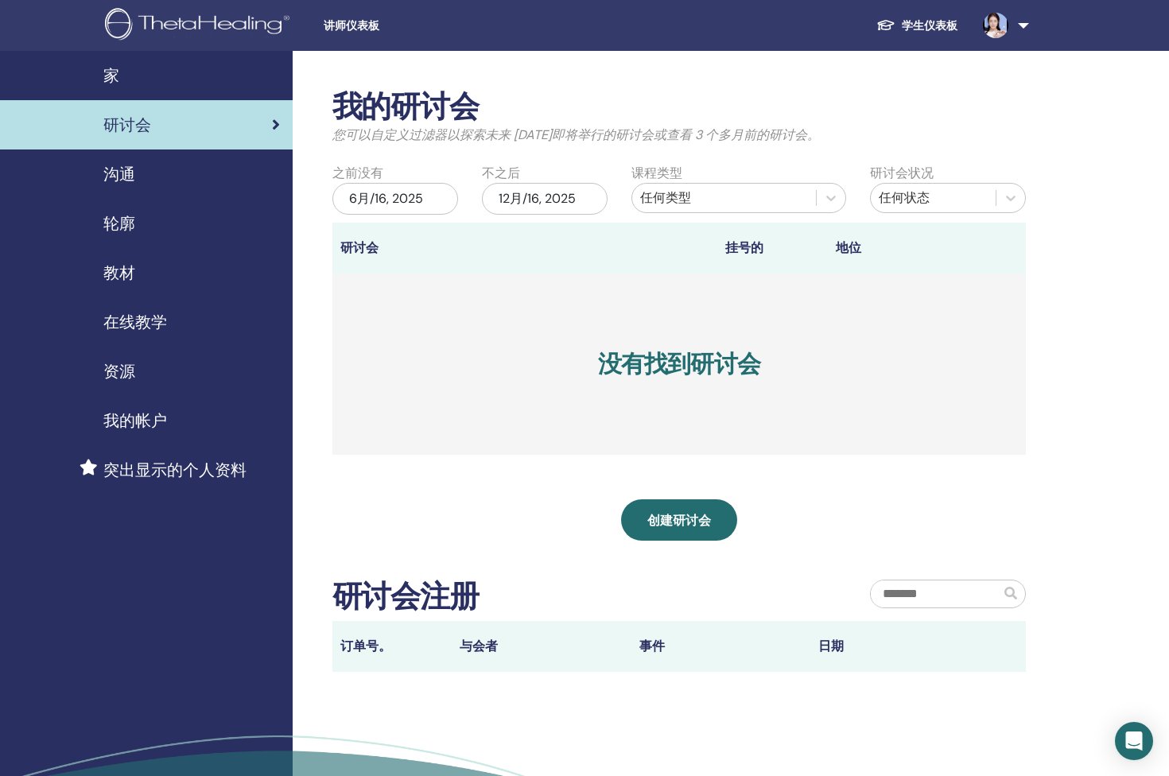
drag, startPoint x: 0, startPoint y: 0, endPoint x: 122, endPoint y: 172, distance: 210.5
click at [122, 172] on span "沟通" at bounding box center [119, 174] width 32 height 24
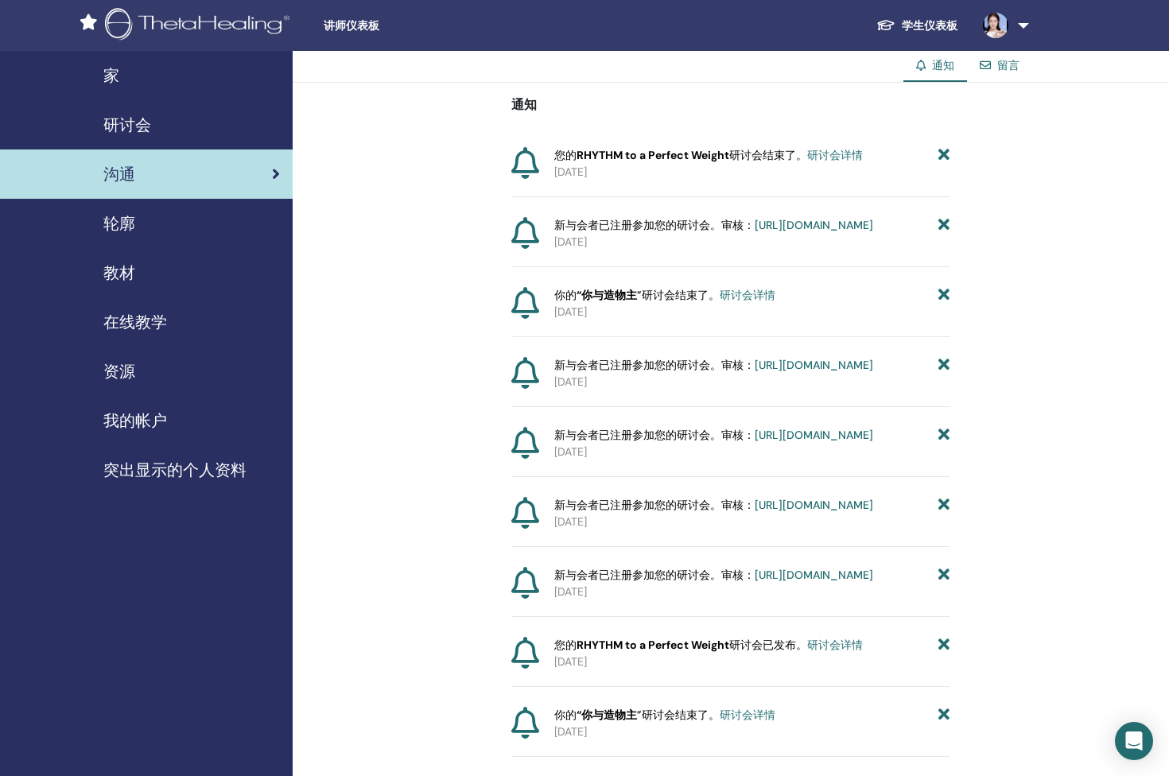
click at [126, 229] on span "轮廓" at bounding box center [119, 224] width 32 height 24
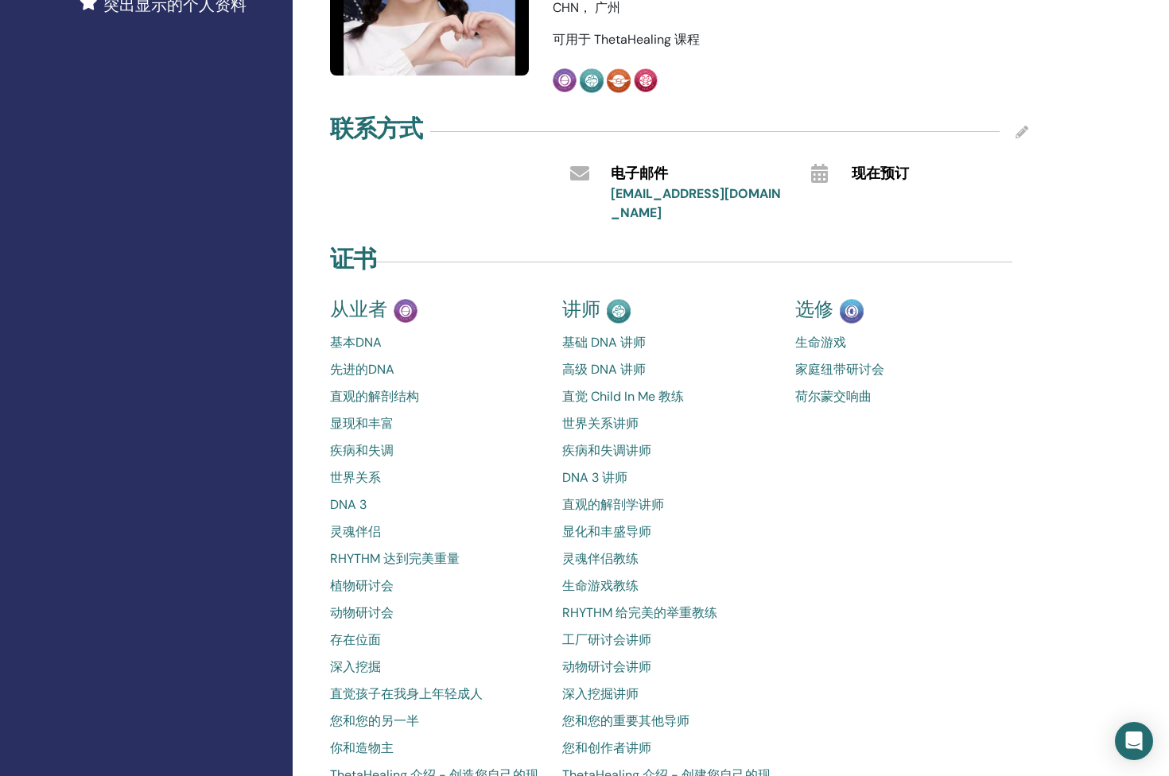
scroll to position [465, 0]
click at [845, 387] on link "荷尔蒙交响曲" at bounding box center [899, 396] width 209 height 19
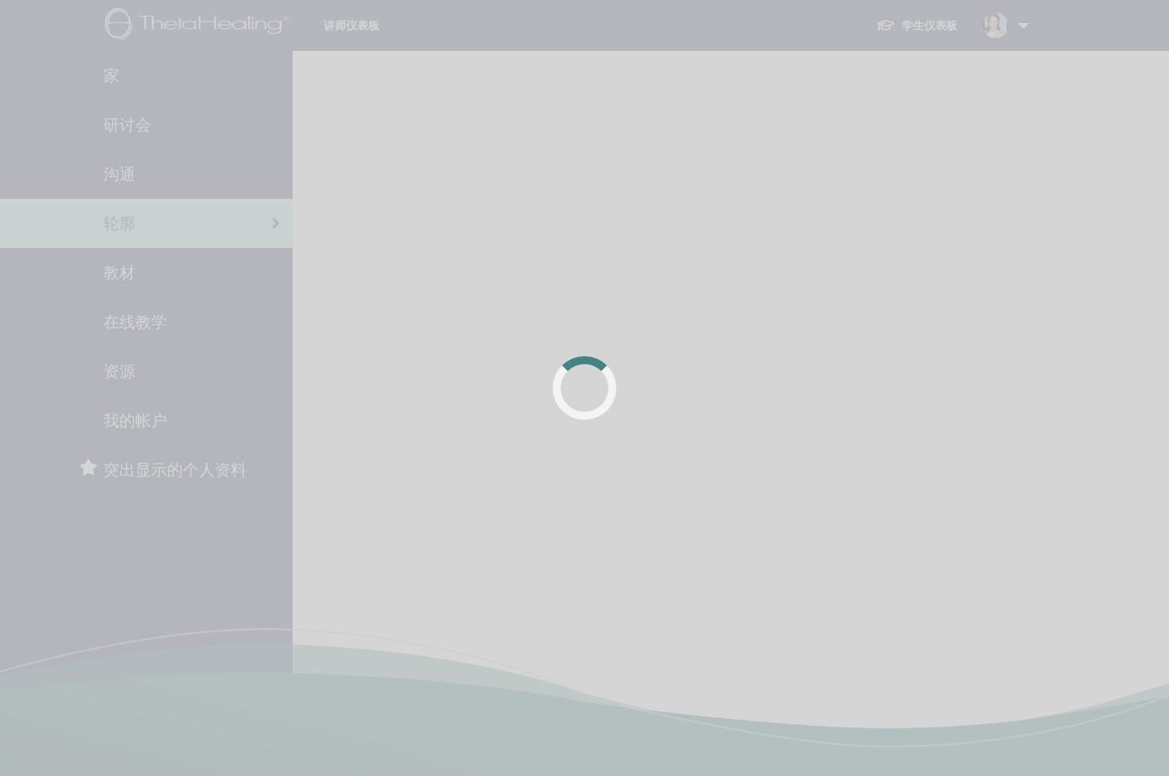
scroll to position [380, 0]
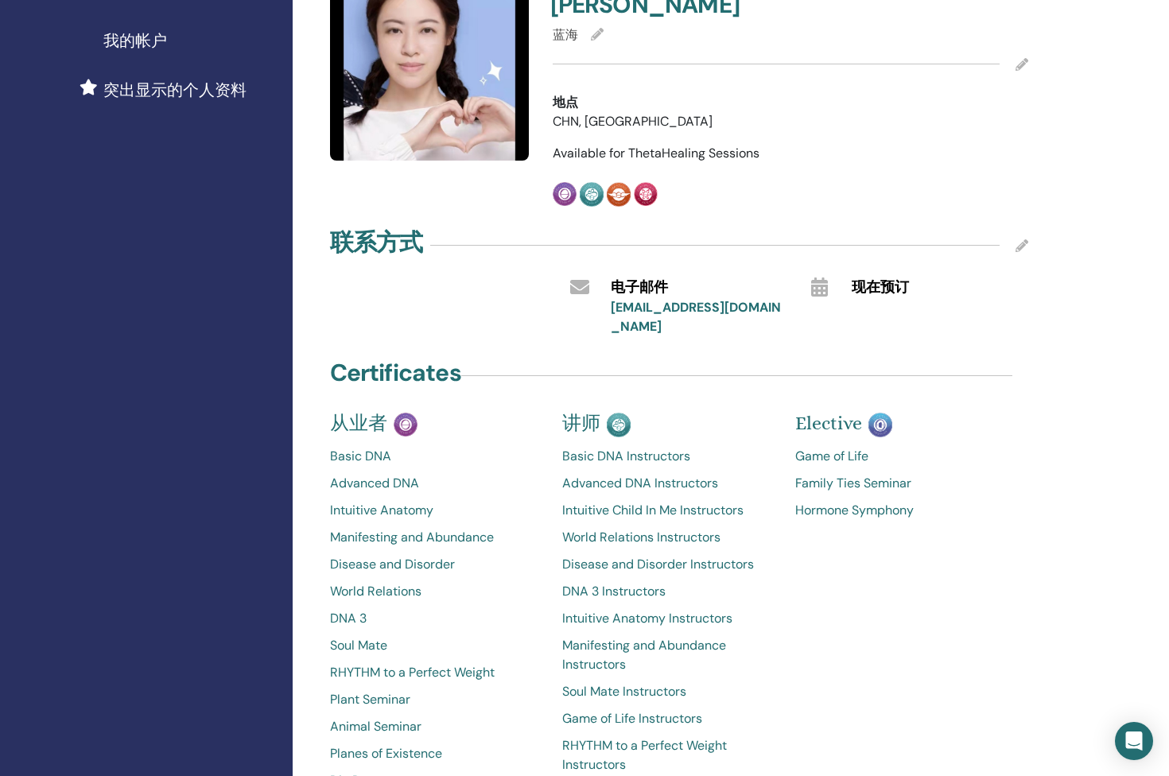
click at [831, 447] on link "Game of Life" at bounding box center [899, 456] width 209 height 19
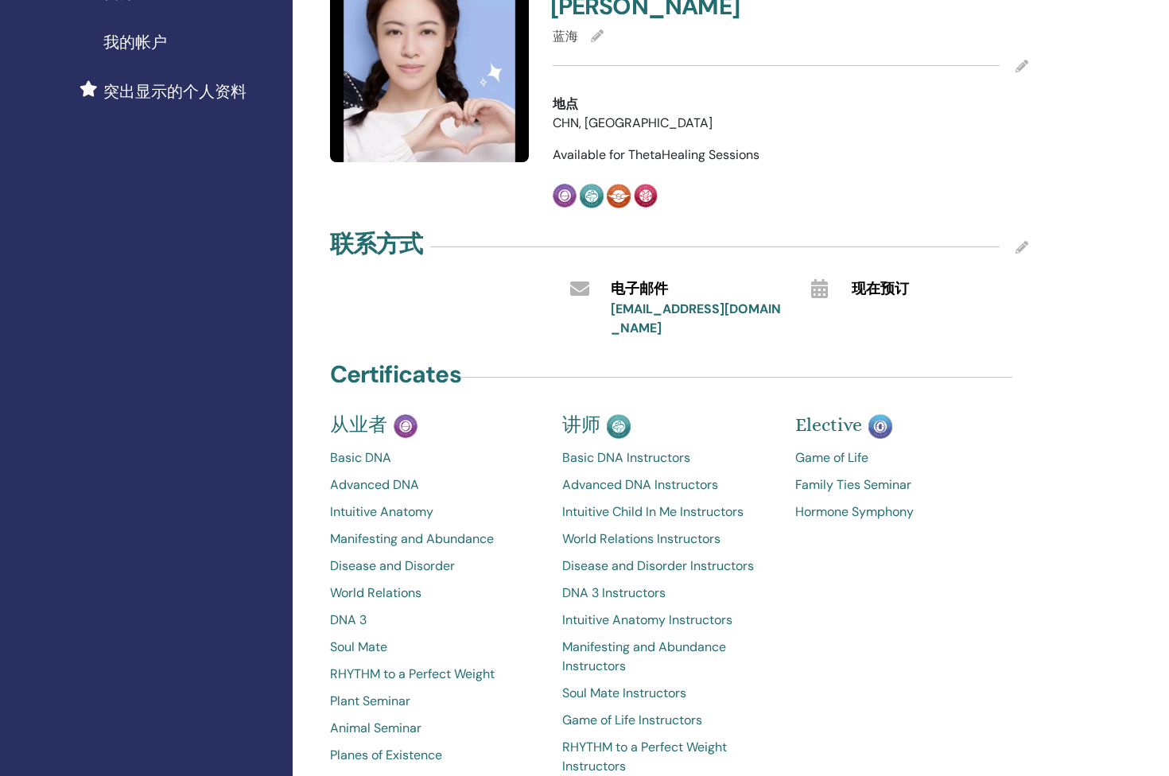
scroll to position [379, 0]
click at [842, 503] on link "Hormone Symphony" at bounding box center [899, 512] width 209 height 19
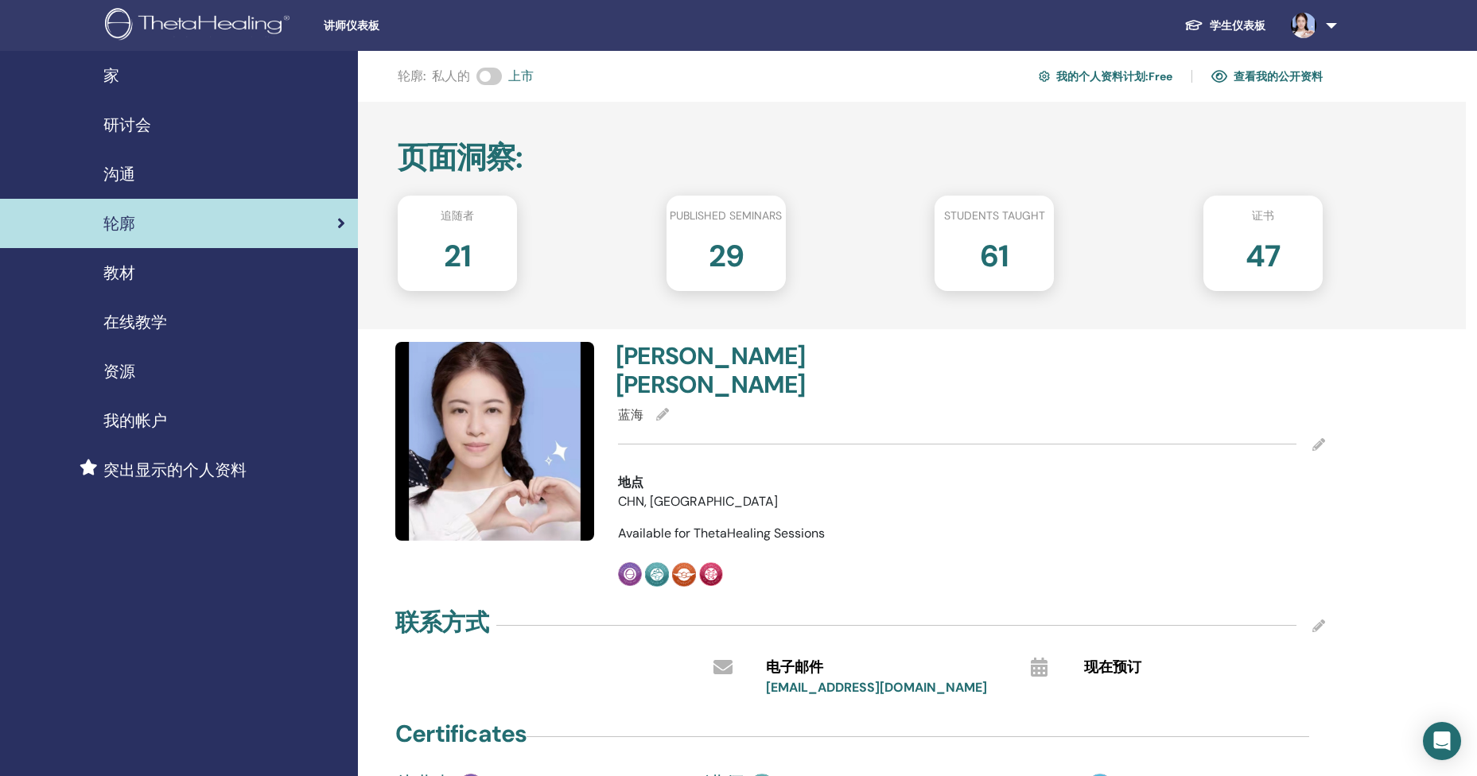
click at [1108, 81] on link "我的个人资料计划 : Free" at bounding box center [1106, 76] width 134 height 25
click at [1265, 76] on link "查看我的公开资料" at bounding box center [1266, 76] width 111 height 25
click at [168, 465] on span "突出显示的个人资料" at bounding box center [174, 470] width 143 height 24
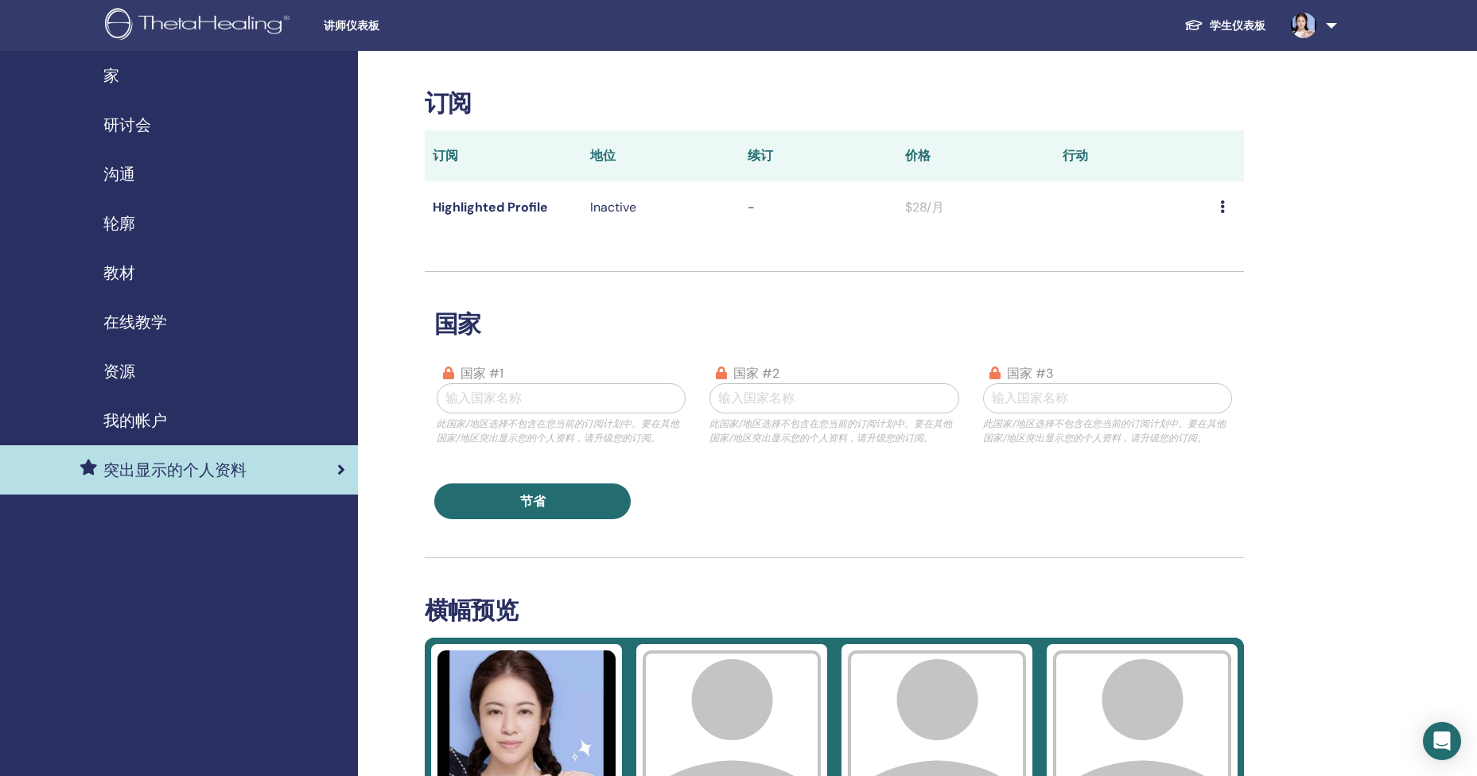
click at [1223, 208] on icon at bounding box center [1222, 206] width 5 height 13
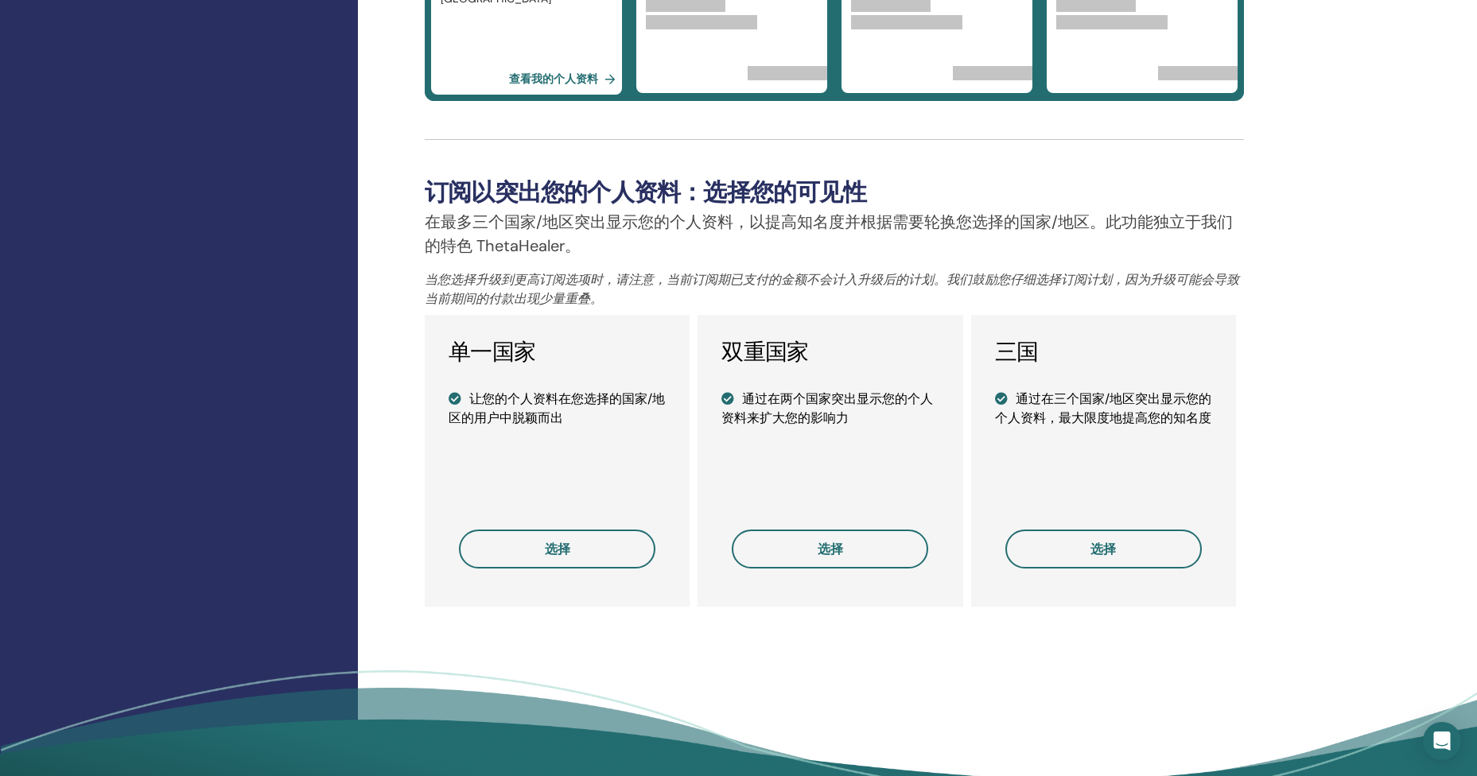
scroll to position [931, 0]
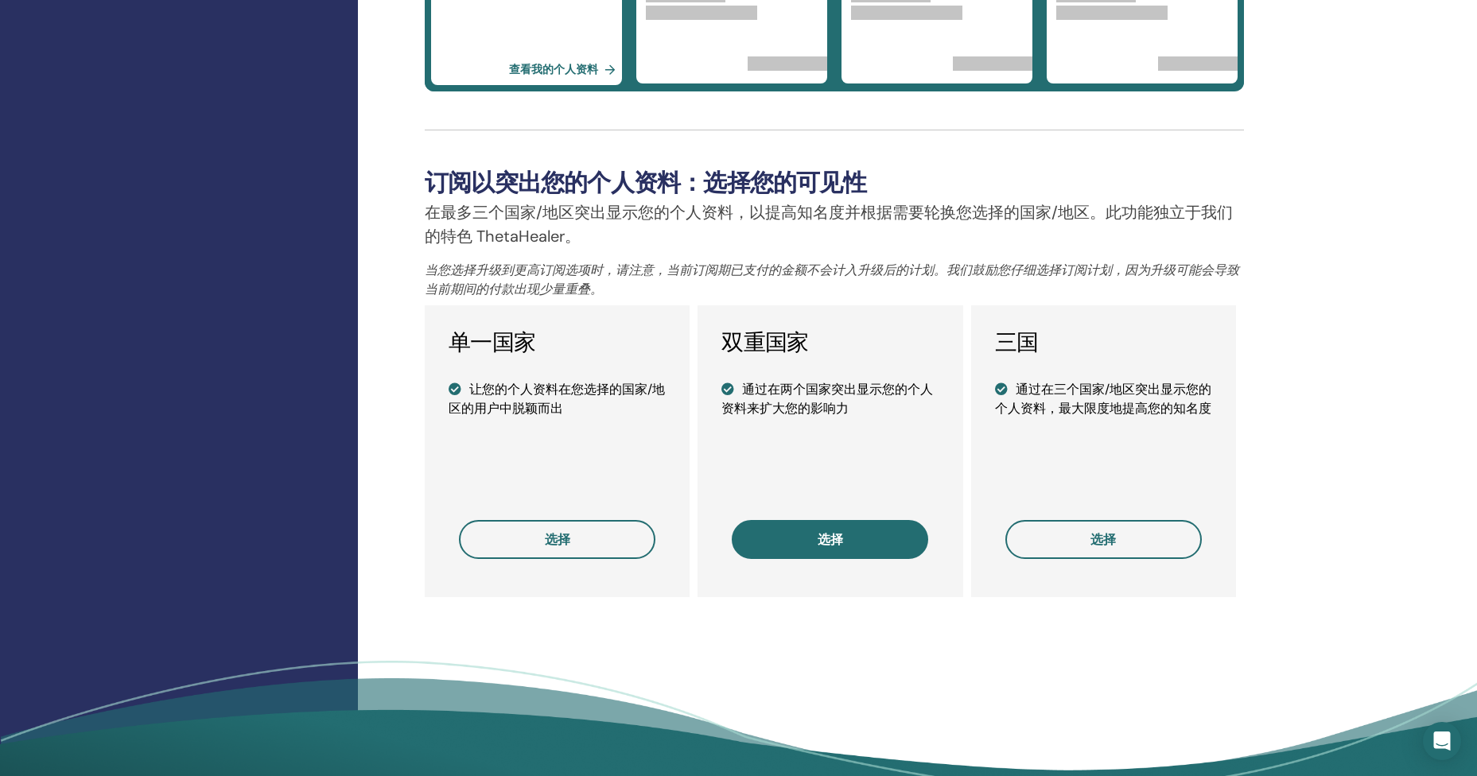
click at [829, 543] on span "选择" at bounding box center [830, 539] width 25 height 17
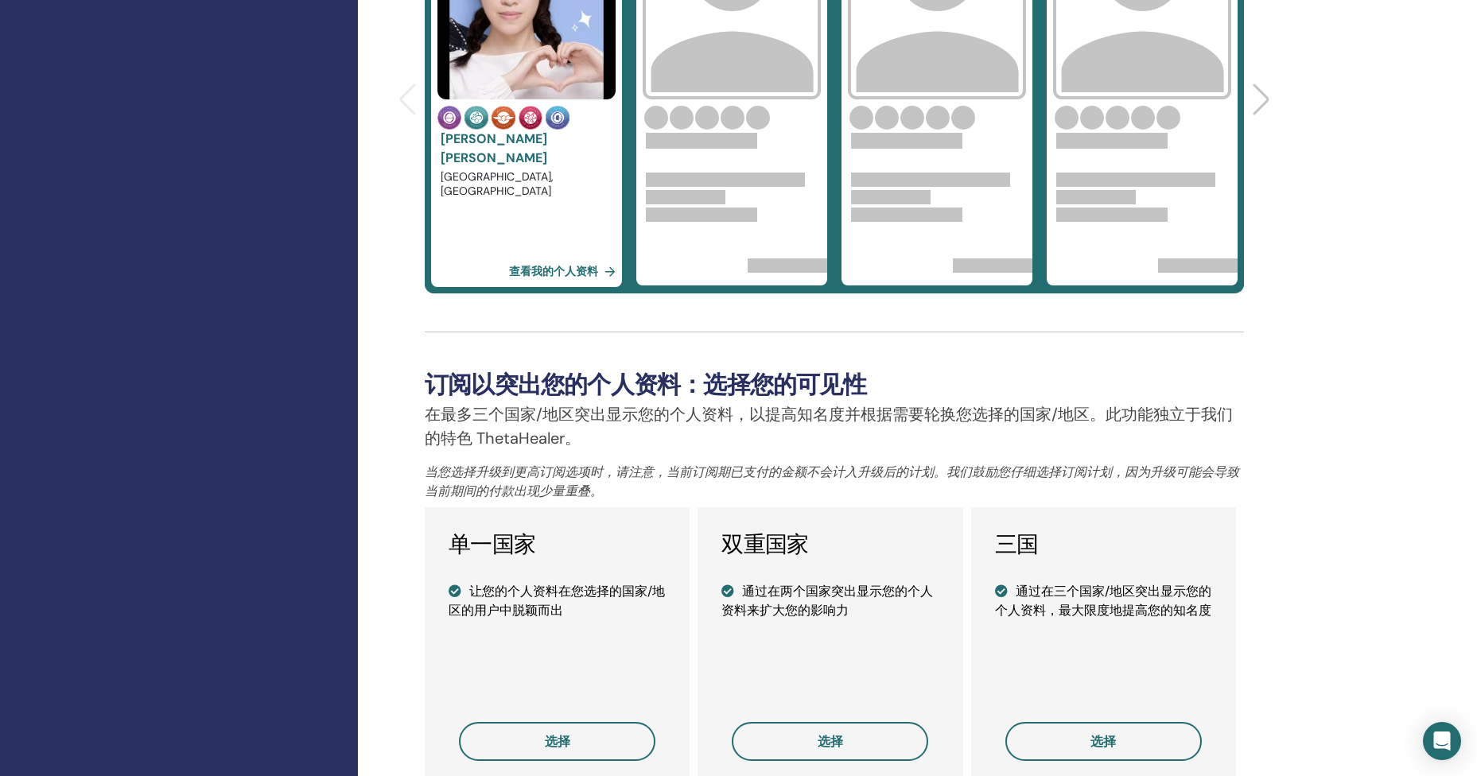
scroll to position [612, 0]
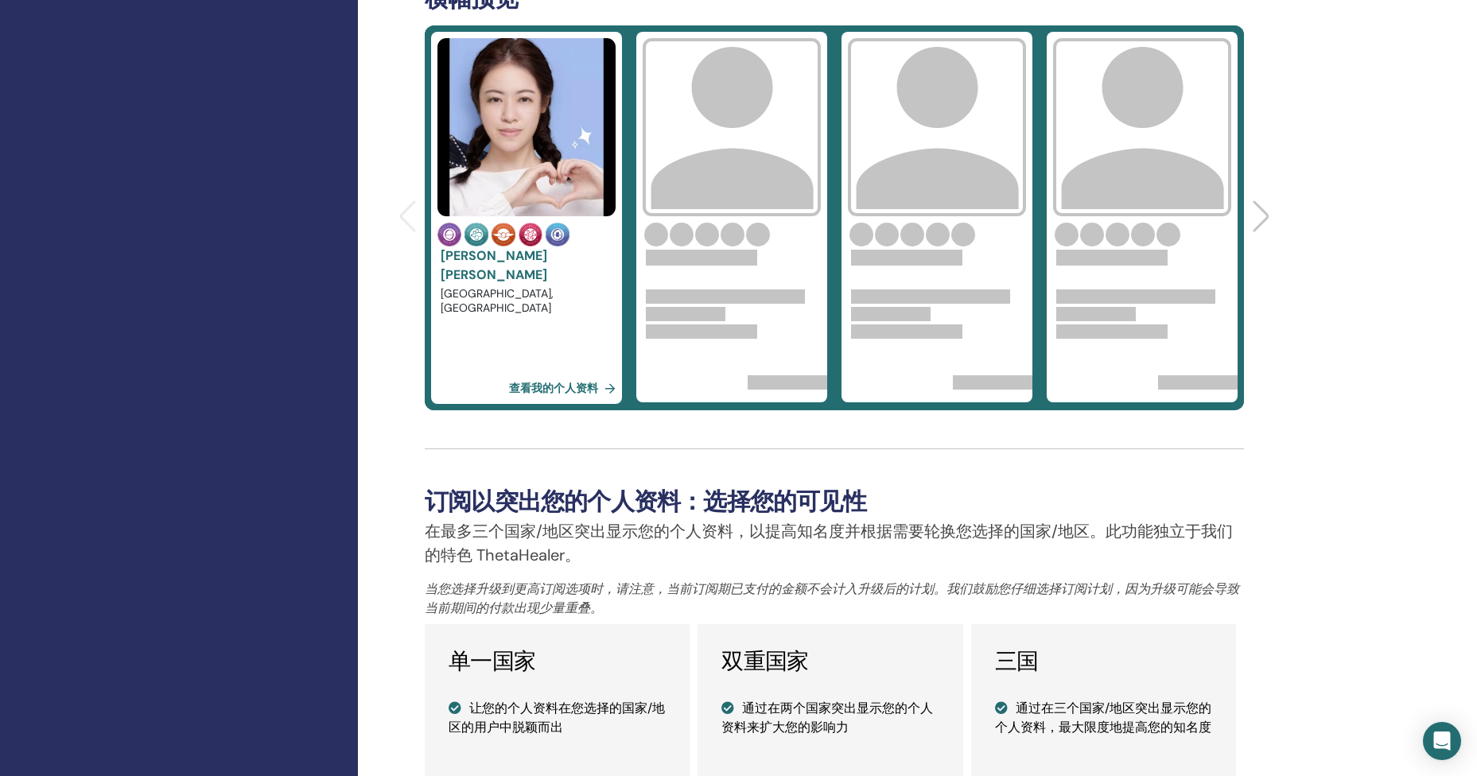
click at [542, 394] on link "查看我的个人资料" at bounding box center [565, 388] width 113 height 32
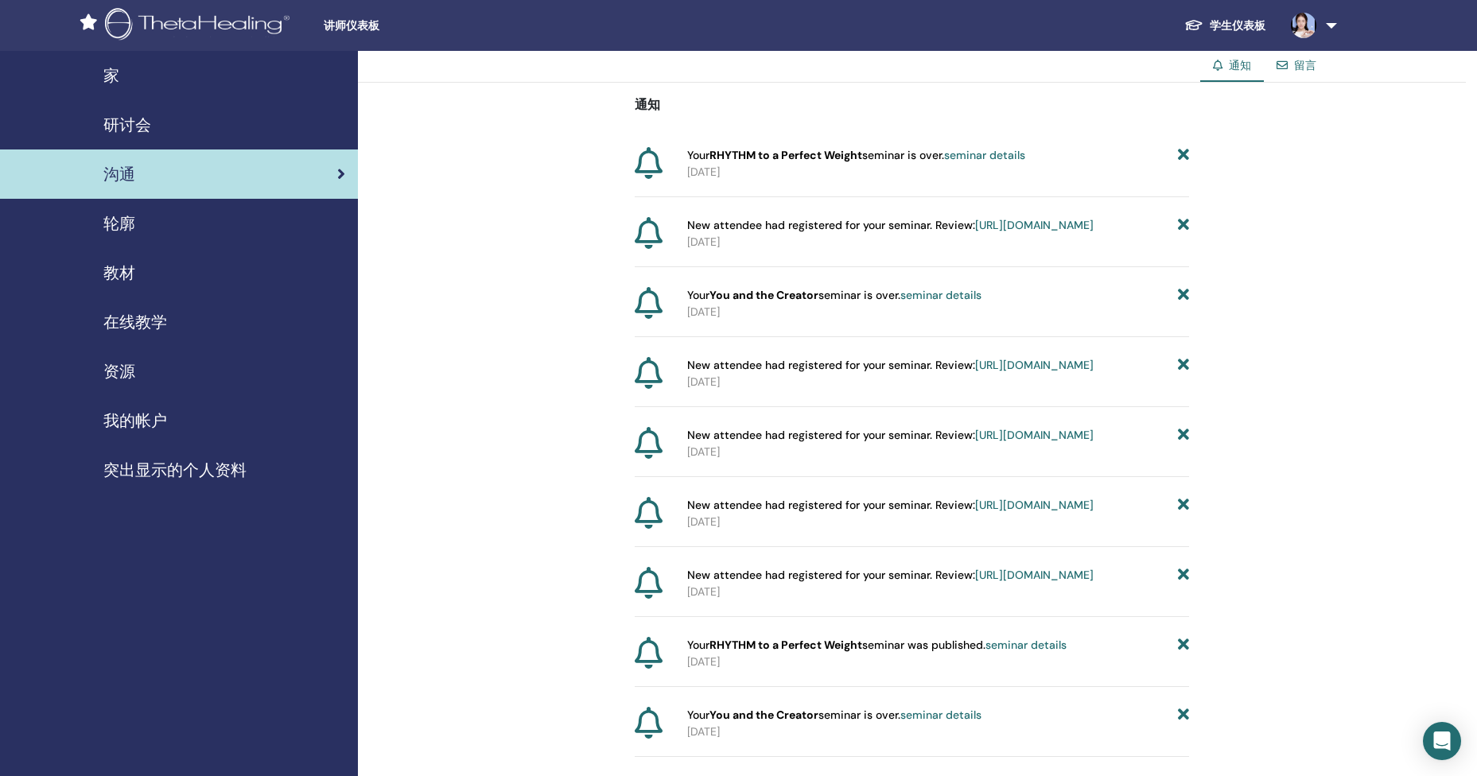
click at [1242, 21] on link "学生仪表板" at bounding box center [1225, 25] width 107 height 29
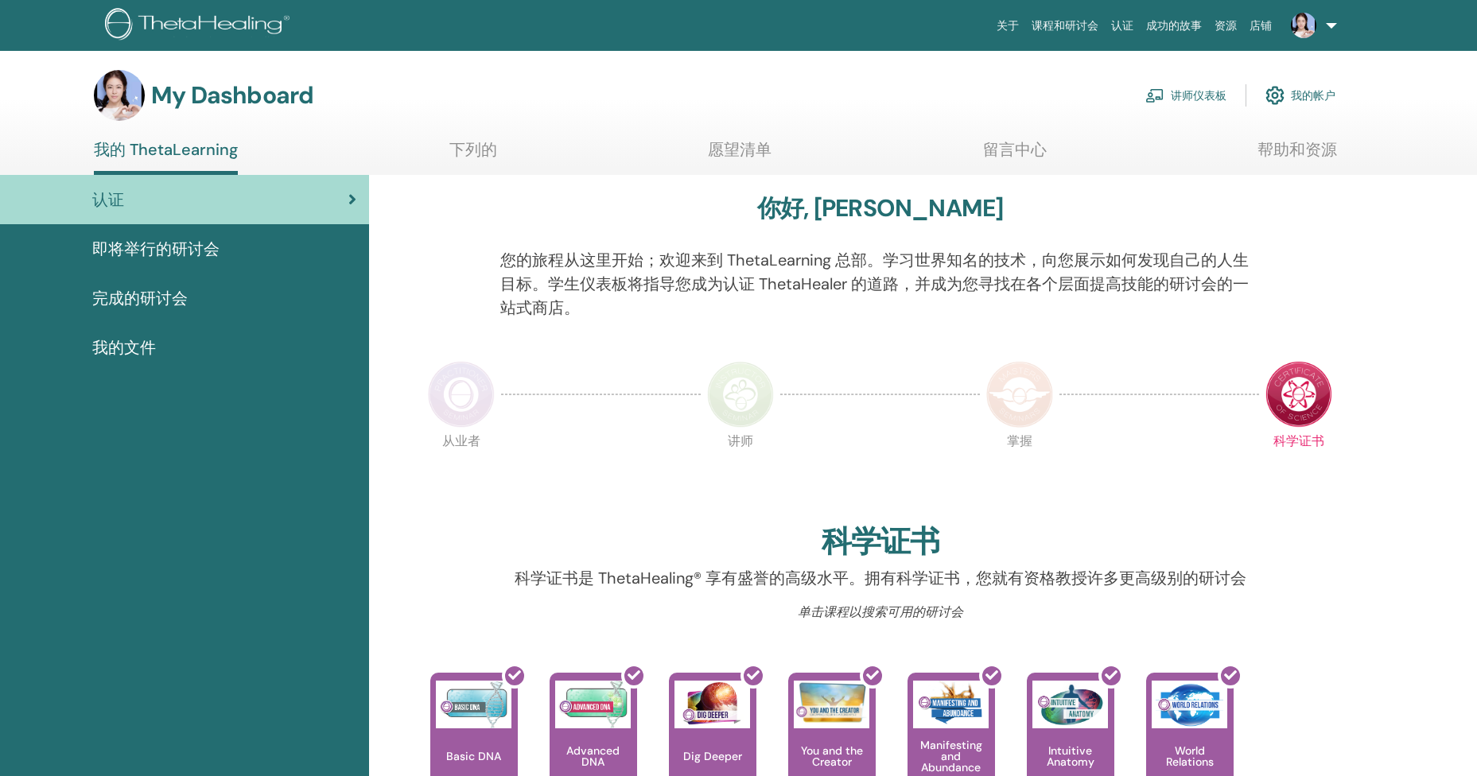
click at [168, 250] on span "即将举行的研讨会" at bounding box center [155, 249] width 127 height 24
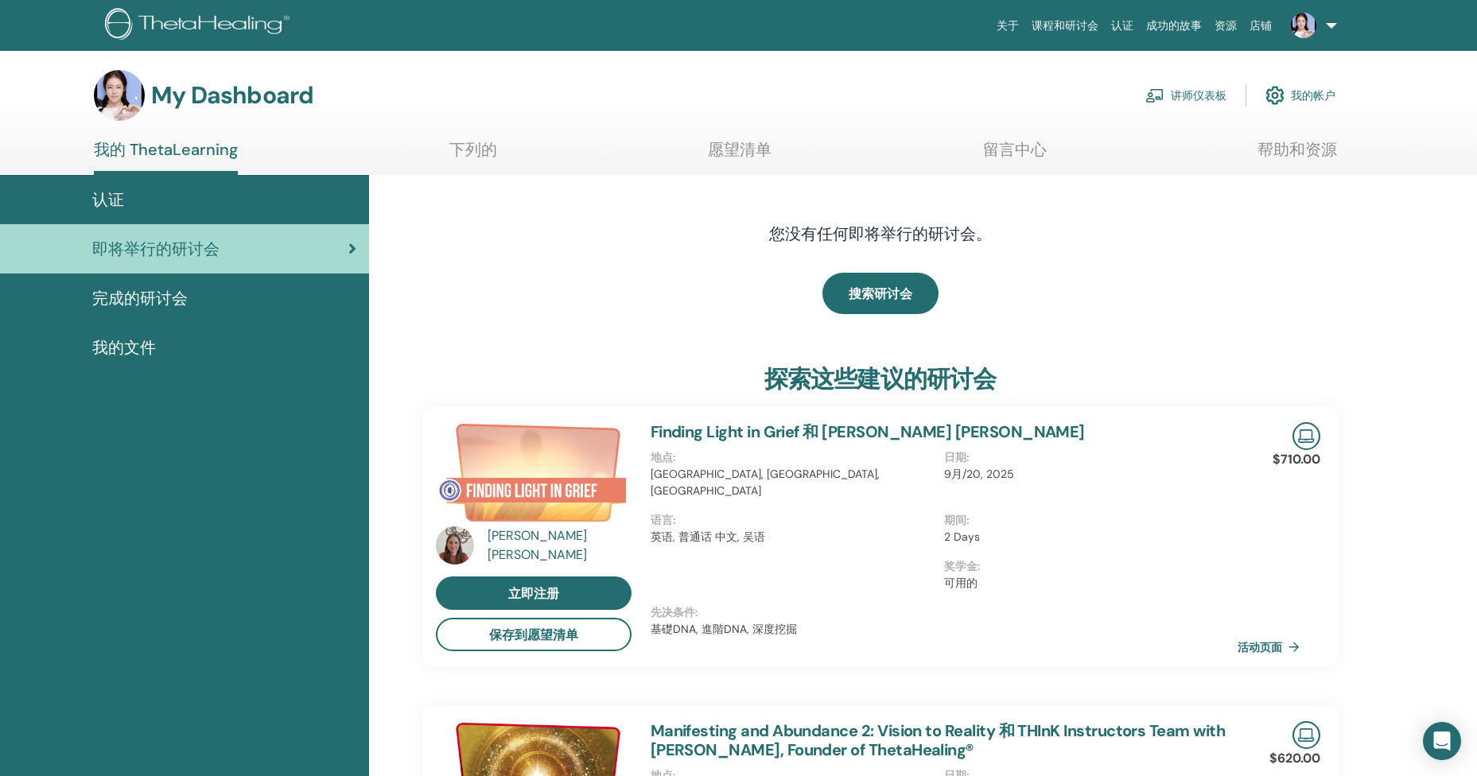
click at [136, 296] on span "完成的研讨会" at bounding box center [139, 298] width 95 height 24
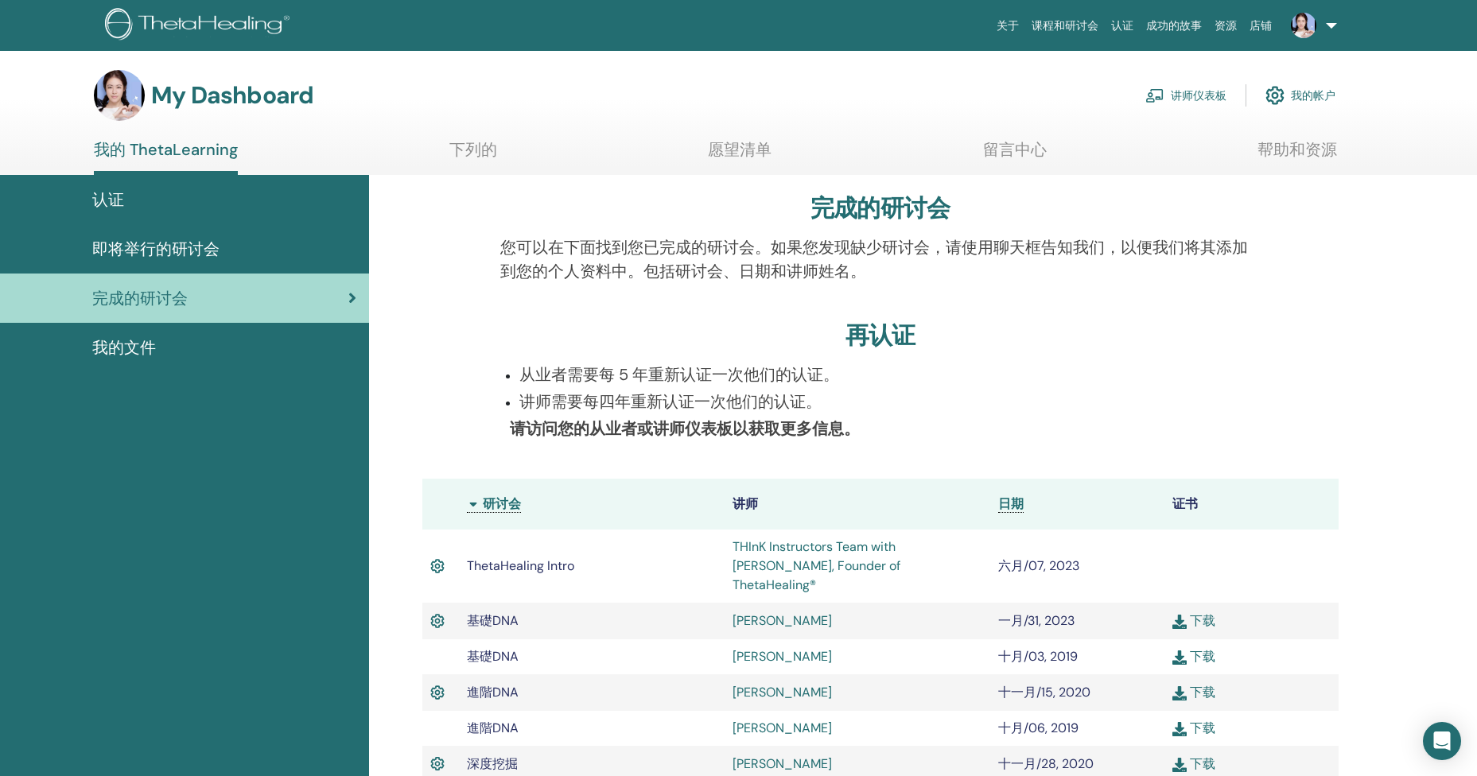
click at [127, 351] on span "我的文件" at bounding box center [124, 348] width 64 height 24
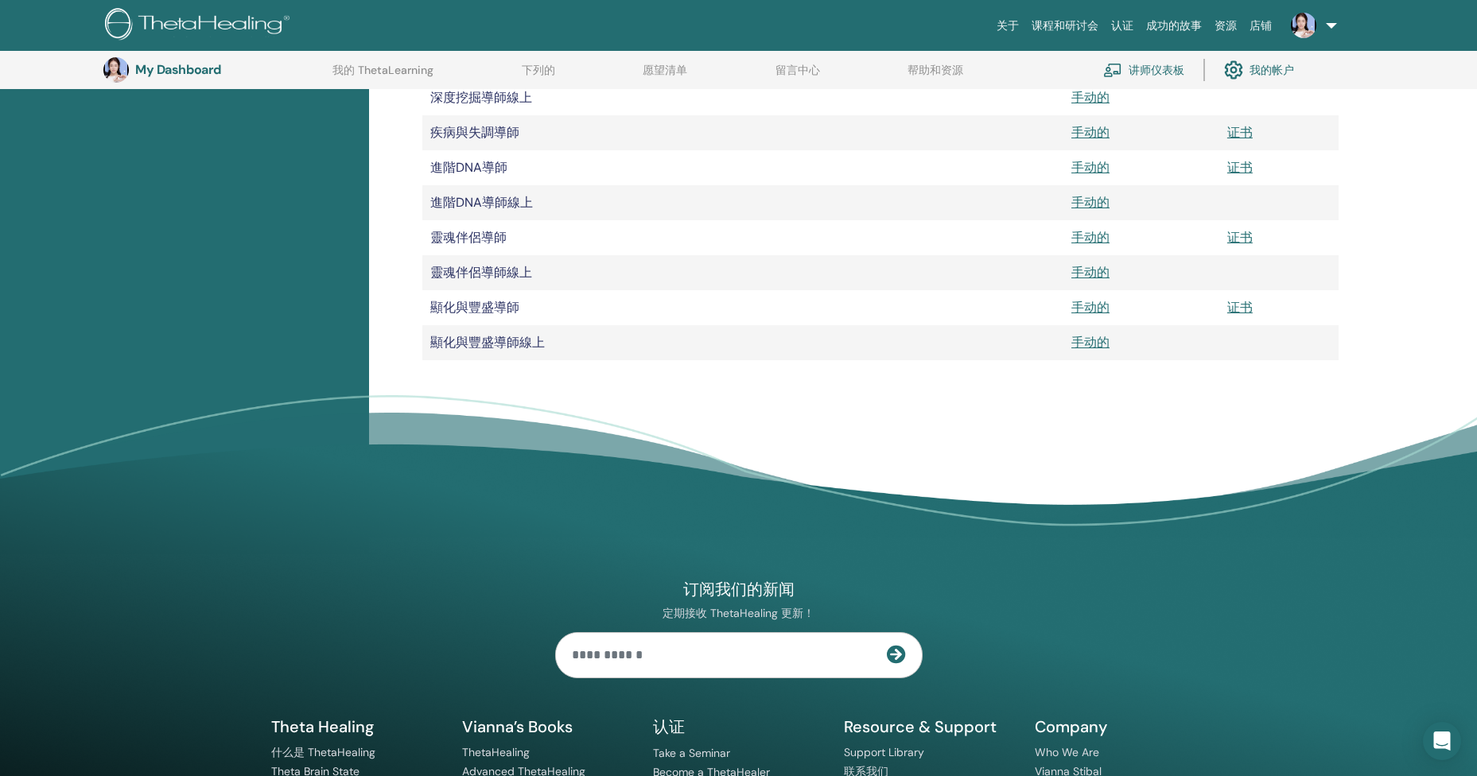
scroll to position [2134, 0]
